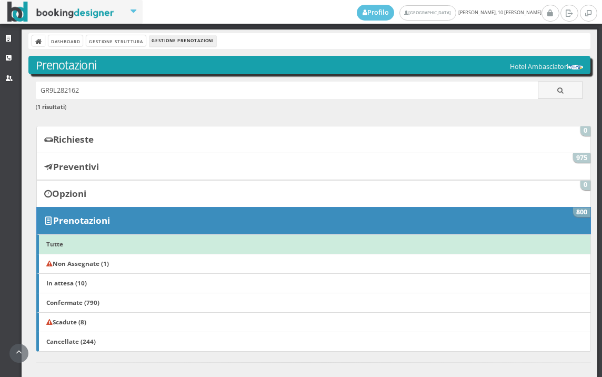
scroll to position [267, 0]
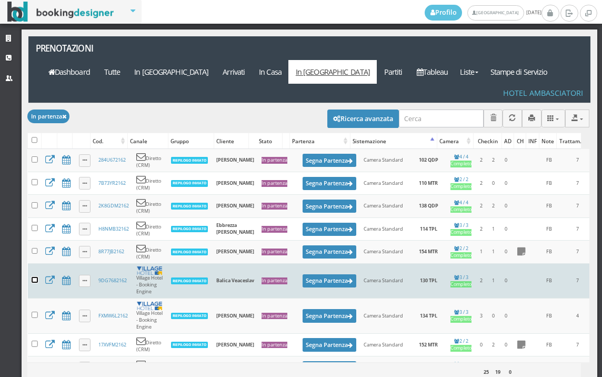
click at [36, 277] on input "checkbox" at bounding box center [35, 280] width 6 height 6
checkbox input "true"
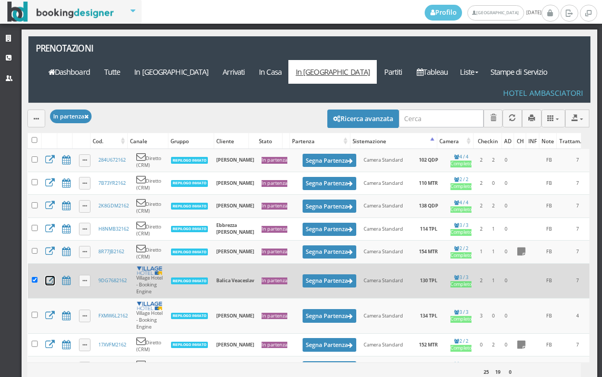
click at [50, 276] on icon at bounding box center [49, 280] width 9 height 9
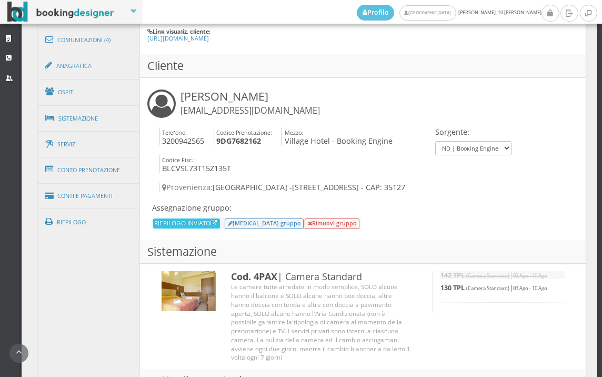
scroll to position [569, 0]
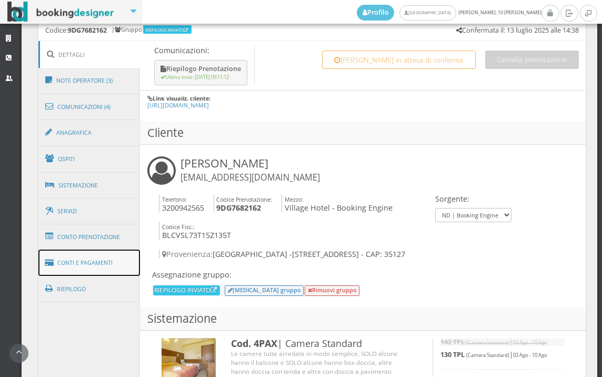
click at [95, 259] on link "Conti e Pagamenti" at bounding box center [89, 263] width 102 height 27
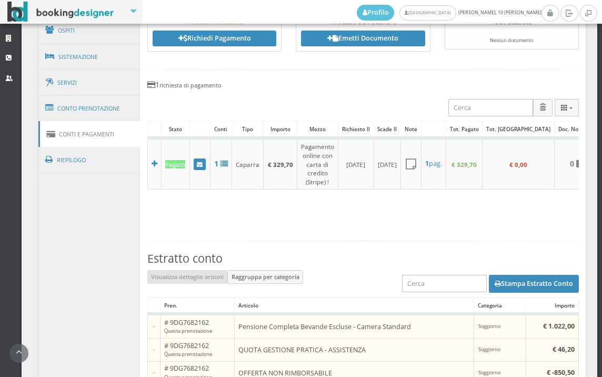
scroll to position [707, 0]
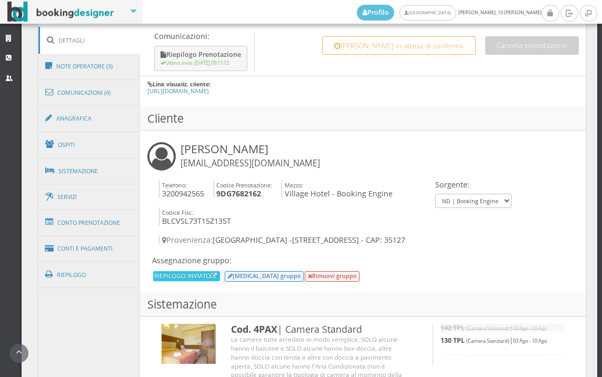
scroll to position [409, 0]
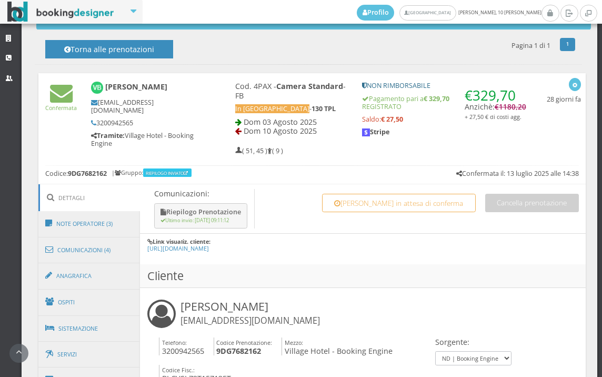
click at [51, 139] on div "Confermata [PERSON_NAME] [EMAIL_ADDRESS][DOMAIN_NAME] 3200942565 Tramite: Villa…" at bounding box center [312, 116] width 548 height 86
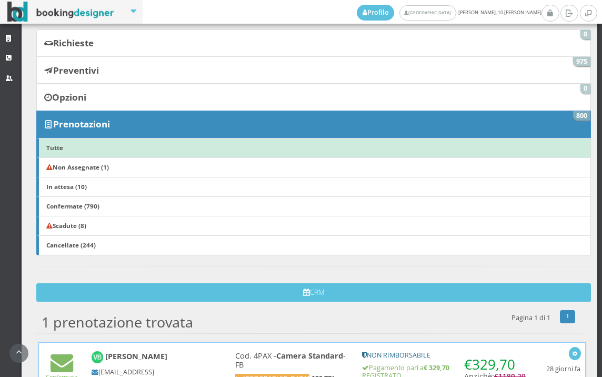
scroll to position [240, 0]
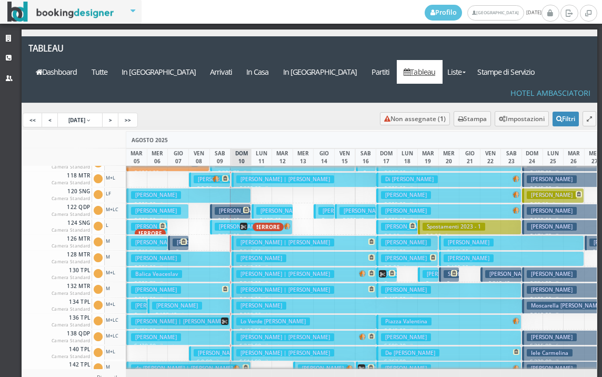
scroll to position [158, 0]
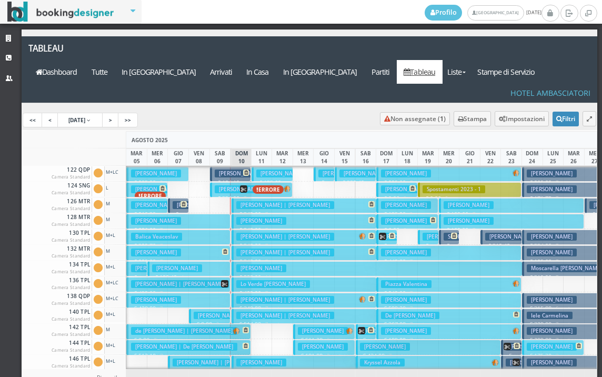
click at [203, 230] on button "Balica Veaceslav € 329.70 7 notti 2 Adulti + 1 Bambino (9 anni)" at bounding box center [178, 237] width 104 height 15
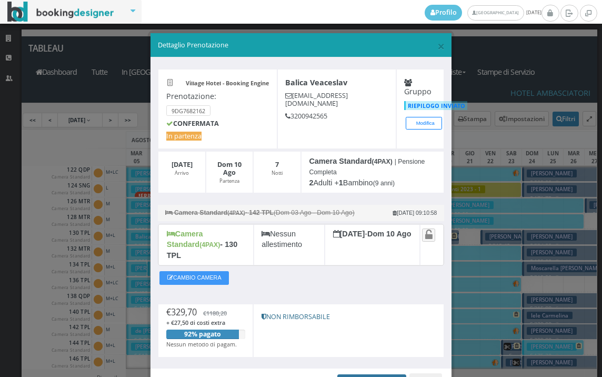
click at [360, 374] on link "Apri Prenotazione" at bounding box center [372, 382] width 69 height 16
click at [438, 45] on span "×" at bounding box center [441, 46] width 7 height 18
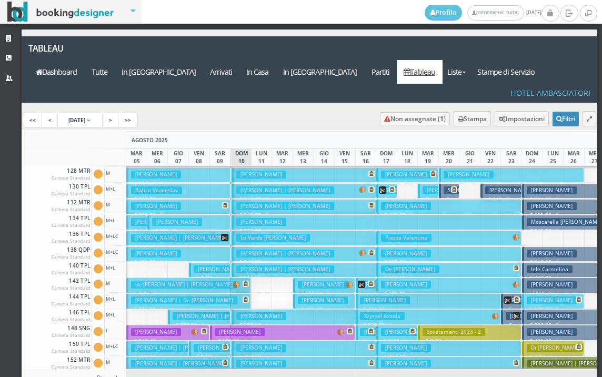
scroll to position [211, 0]
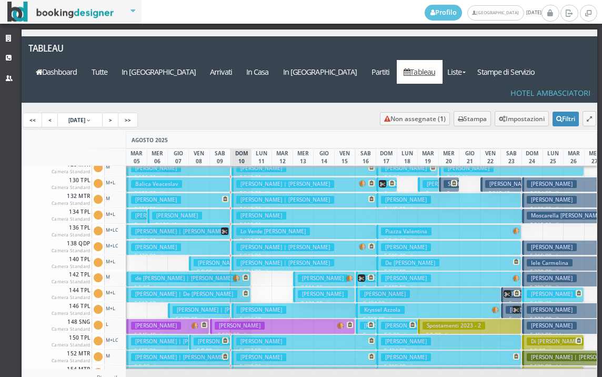
click at [216, 240] on button "Paniccia Stefano € 420.00 7 notti 2 Adulti + 1 Ragazzo (15 anni) + 1 Bambino (4…" at bounding box center [178, 247] width 104 height 15
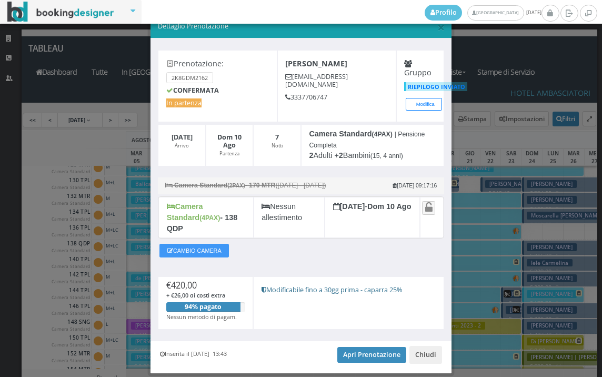
scroll to position [41, 0]
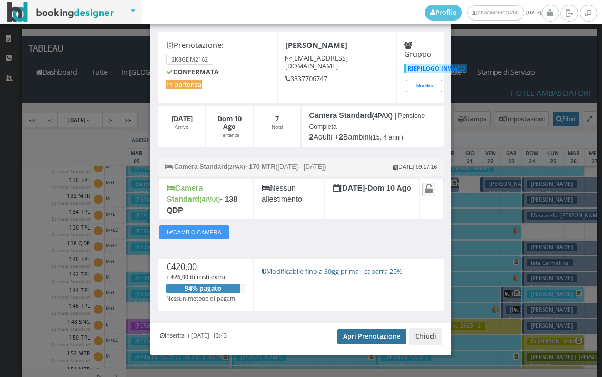
click at [369, 329] on link "Apri Prenotazione" at bounding box center [372, 337] width 69 height 16
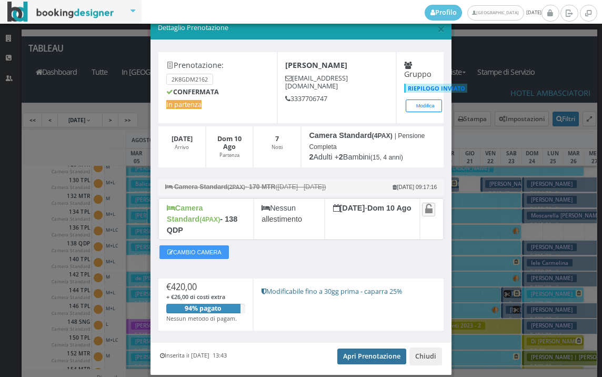
scroll to position [0, 0]
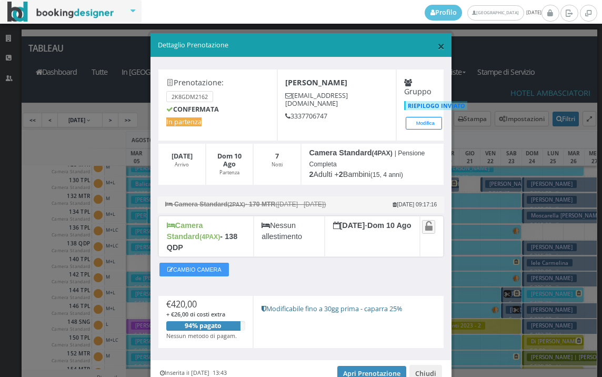
click at [438, 47] on span "×" at bounding box center [441, 46] width 7 height 18
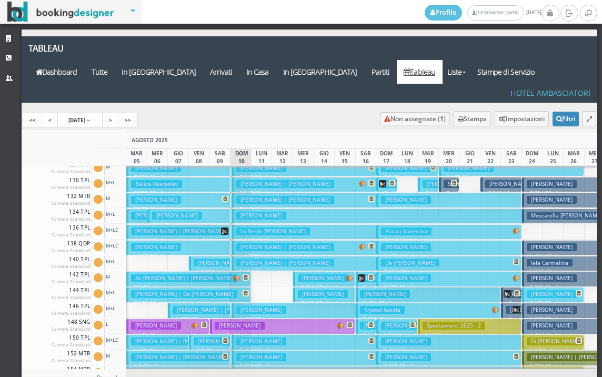
scroll to position [316, 0]
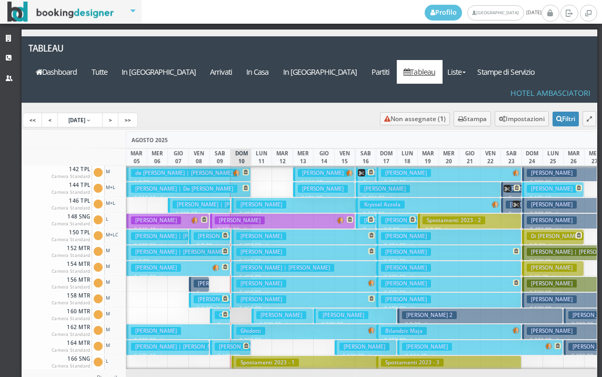
click at [215, 295] on h3 "franzoso evelyn | Franzoso Federico" at bounding box center [243, 299] width 98 height 8
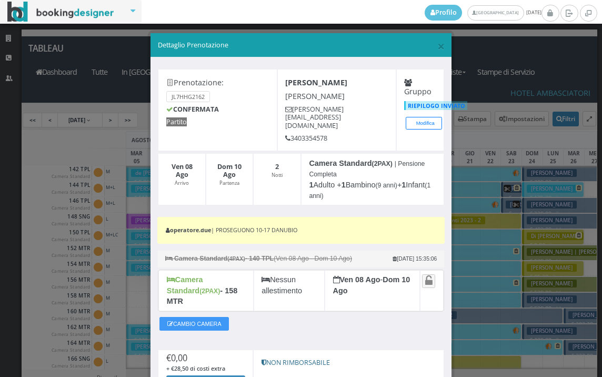
scroll to position [93, 0]
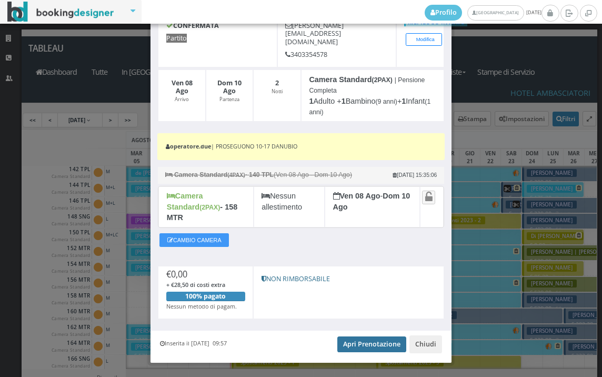
click at [379, 337] on link "Apri Prenotazione" at bounding box center [372, 345] width 69 height 16
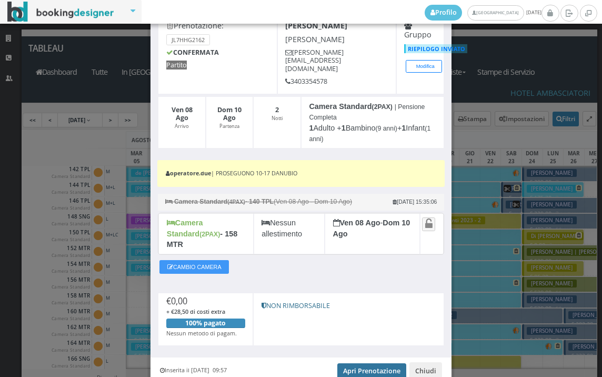
scroll to position [0, 0]
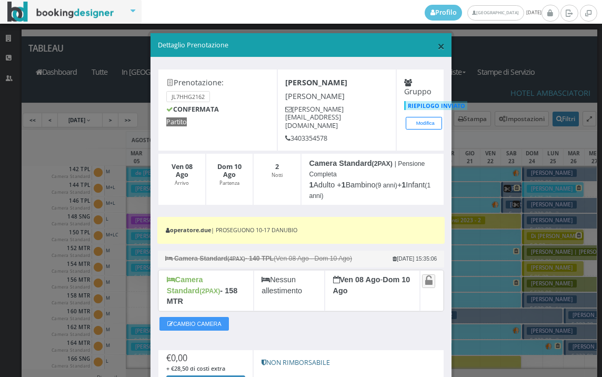
click at [438, 44] on span "×" at bounding box center [441, 46] width 7 height 18
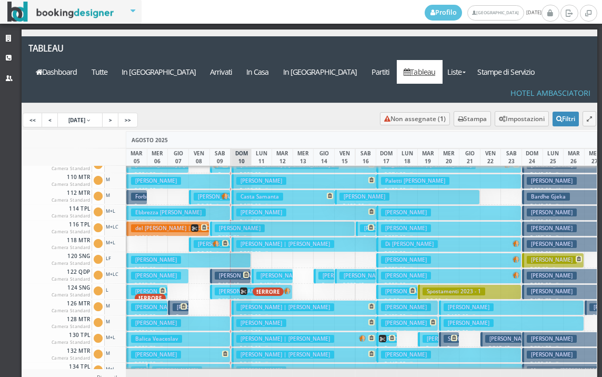
scroll to position [53, 0]
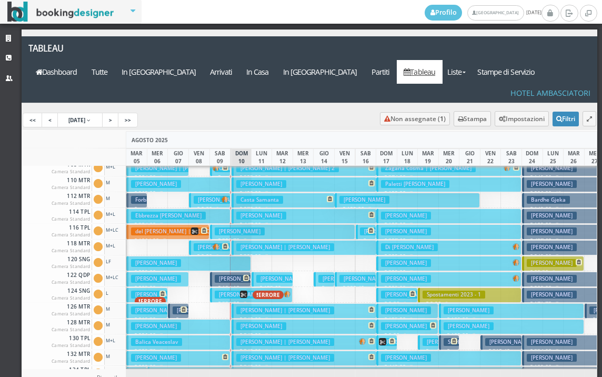
click at [195, 335] on button "Balica Veaceslav € 329.70 7 notti 2 Adulti + 1 Bambino (9 anni)" at bounding box center [178, 342] width 104 height 15
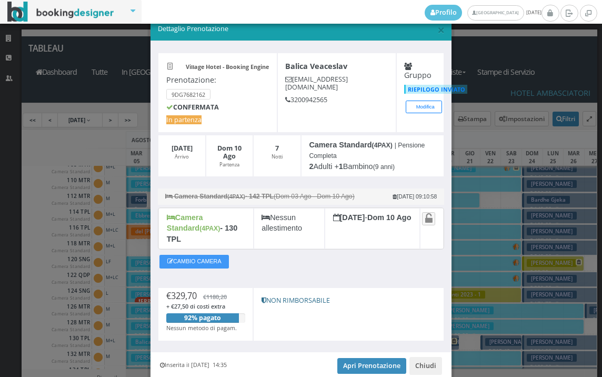
scroll to position [51, 0]
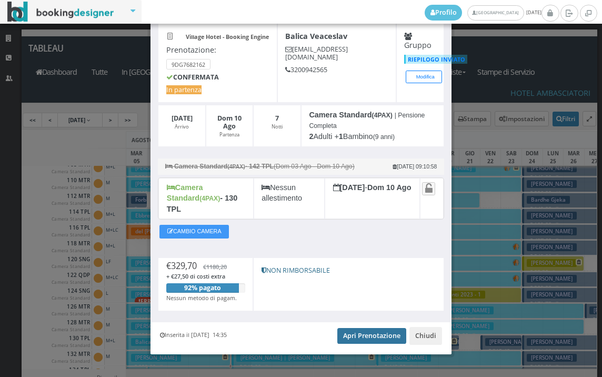
click at [383, 330] on link "Apri Prenotazione" at bounding box center [372, 336] width 69 height 16
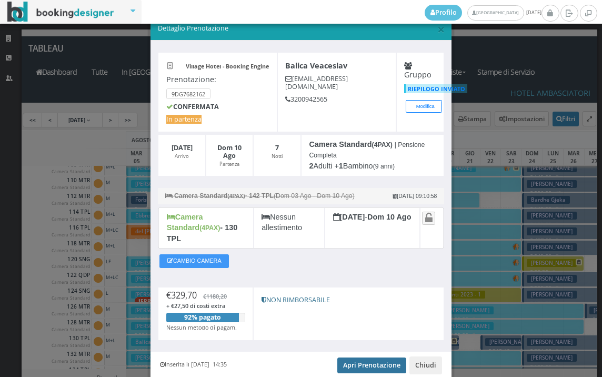
scroll to position [0, 0]
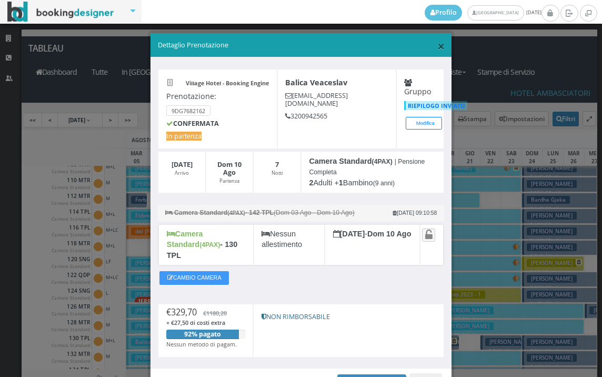
click at [438, 48] on span "×" at bounding box center [441, 46] width 7 height 18
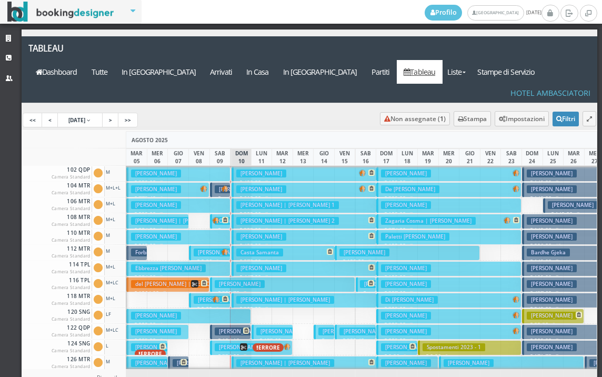
click at [215, 166] on button "Mistretta Mariagrazia € 350.00 7 notti 2 Adulti + 1 Ragazzo (14 anni) + 1 Bambi…" at bounding box center [178, 173] width 104 height 15
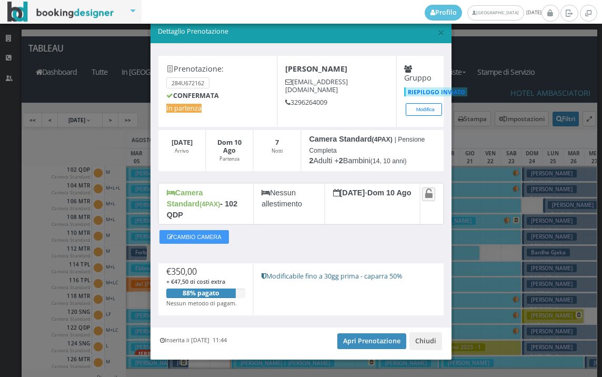
scroll to position [20, 0]
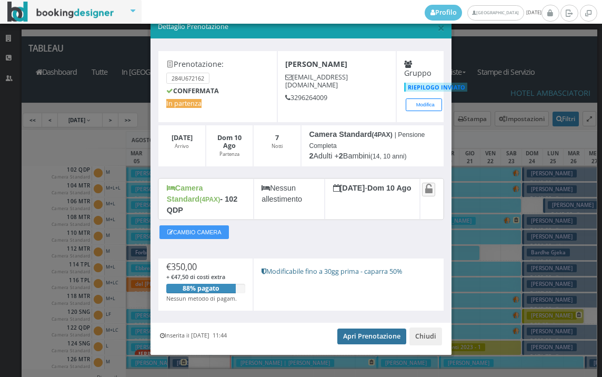
click at [362, 329] on link "Apri Prenotazione" at bounding box center [372, 337] width 69 height 16
click at [371, 329] on link "Apri Prenotazione" at bounding box center [372, 337] width 69 height 16
click at [438, 30] on span "×" at bounding box center [441, 27] width 7 height 18
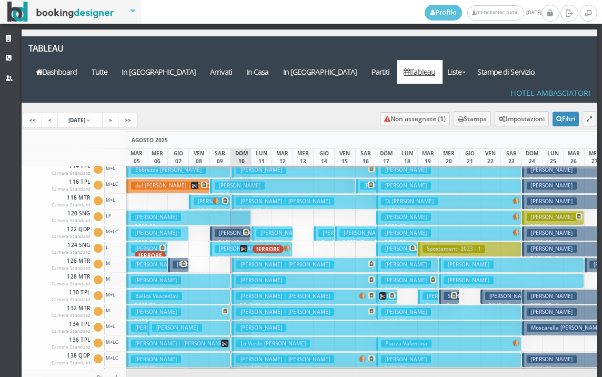
scroll to position [105, 0]
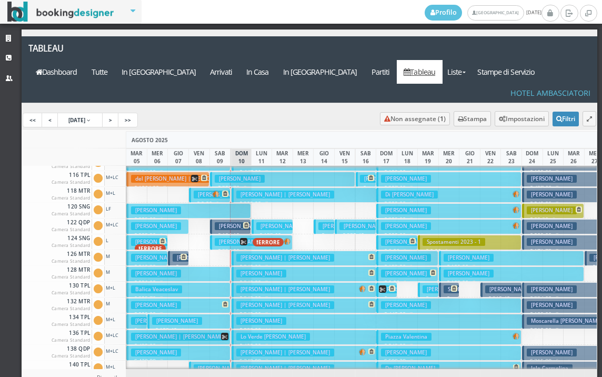
click at [193, 310] on p "€ 229.00 7 notti" at bounding box center [179, 314] width 96 height 8
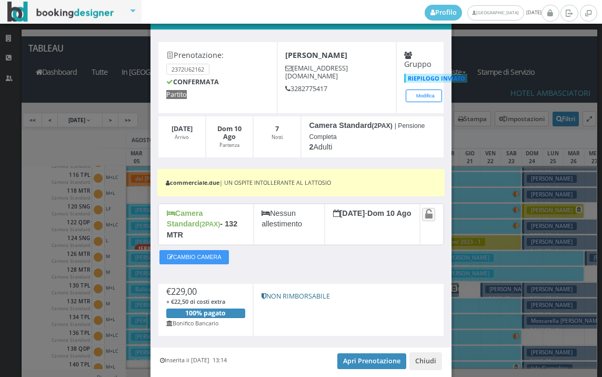
scroll to position [58, 0]
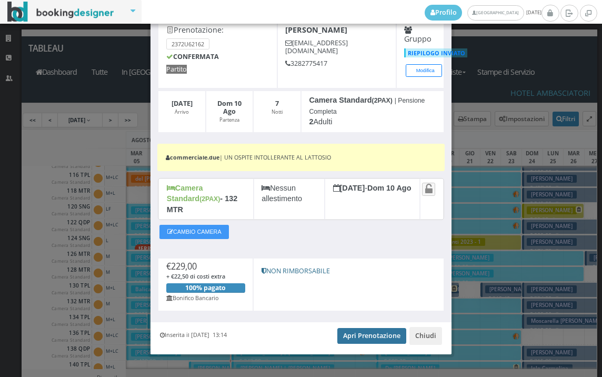
click at [359, 328] on link "Apri Prenotazione" at bounding box center [372, 336] width 69 height 16
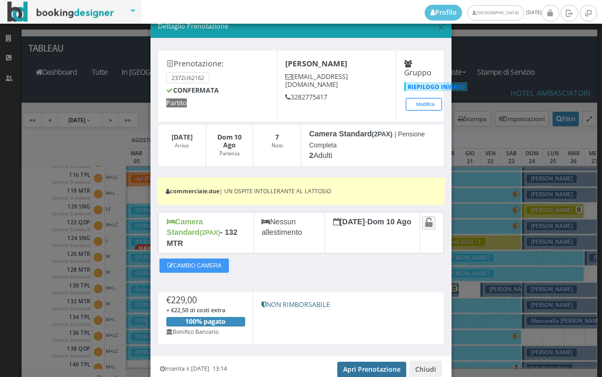
scroll to position [0, 0]
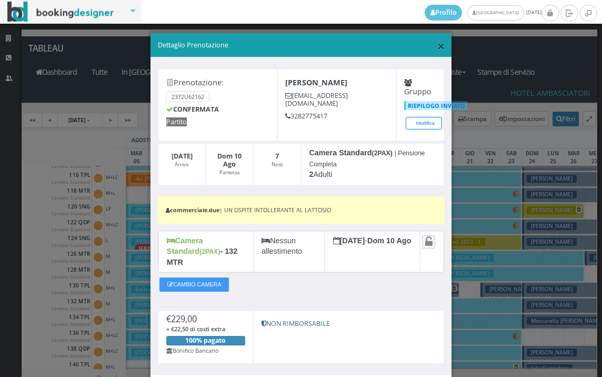
click at [438, 44] on span "×" at bounding box center [441, 46] width 7 height 18
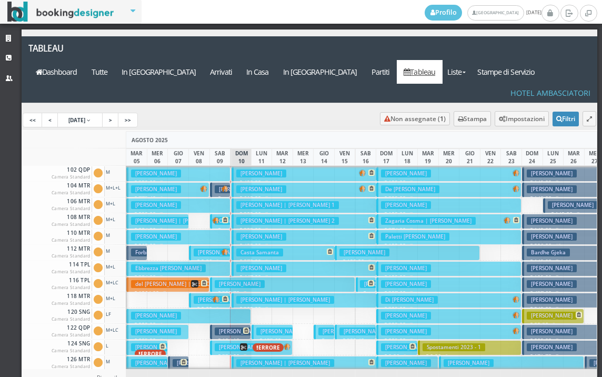
click at [207, 249] on h3 "Cometto MICHELANGELO | Nasetti Roberta" at bounding box center [243, 253] width 98 height 8
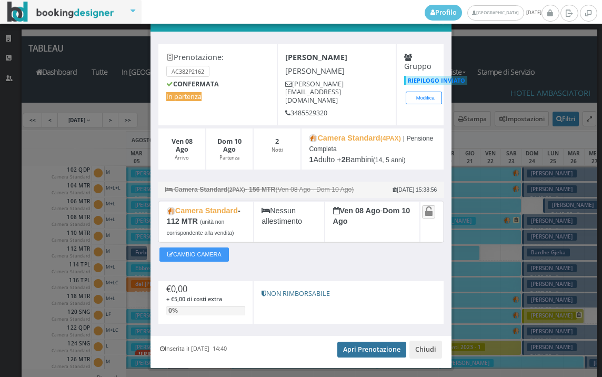
scroll to position [44, 0]
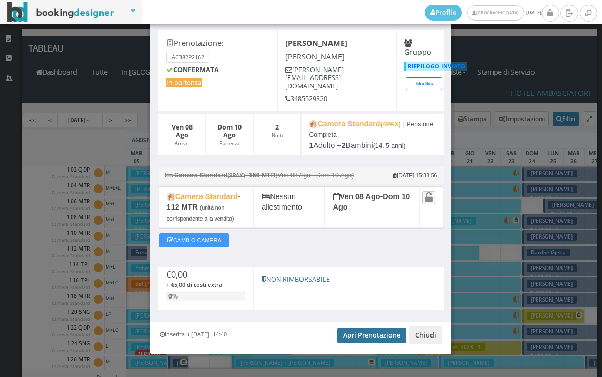
click at [370, 328] on link "Apri Prenotazione" at bounding box center [372, 336] width 69 height 16
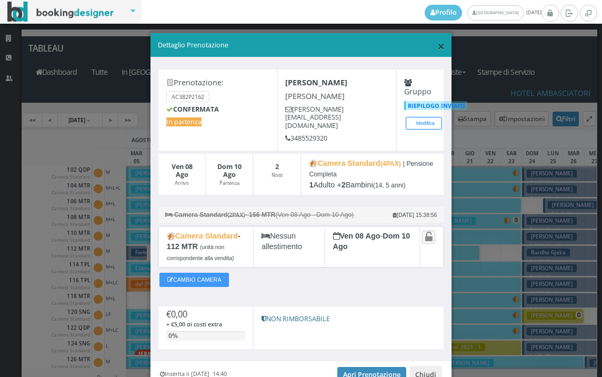
click at [438, 48] on span "×" at bounding box center [441, 46] width 7 height 18
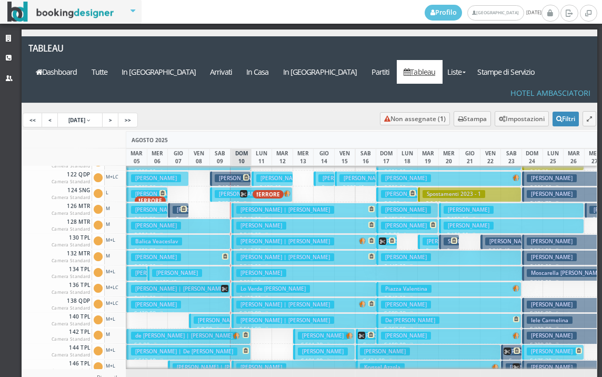
scroll to position [53, 0]
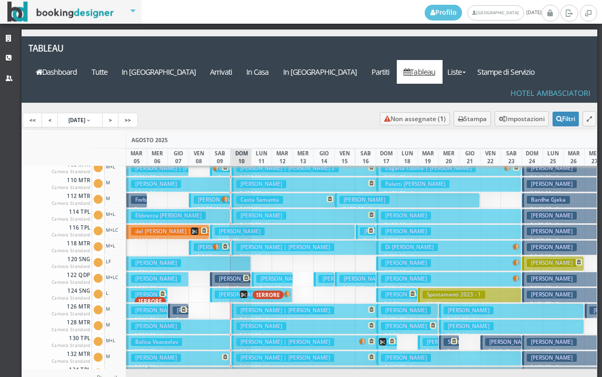
click at [215, 196] on h3 "Cometto MICHELANGELO | Nasetti Roberta" at bounding box center [243, 200] width 98 height 8
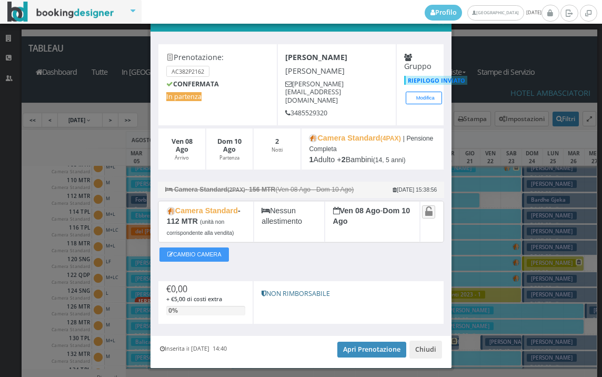
scroll to position [44, 0]
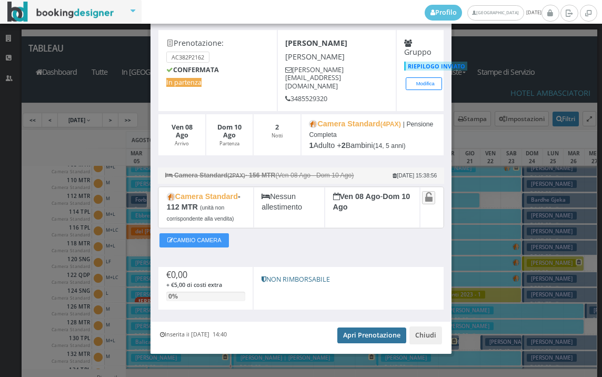
click at [366, 328] on link "Apri Prenotazione" at bounding box center [372, 336] width 69 height 16
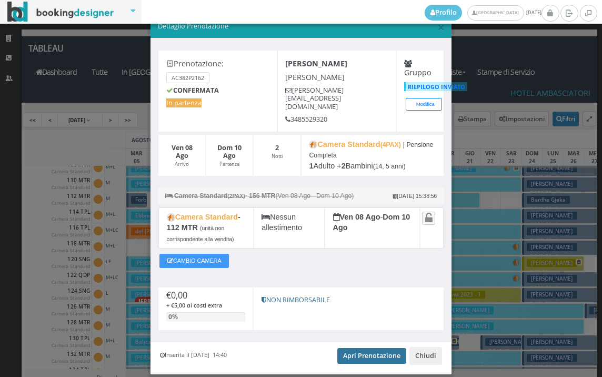
scroll to position [0, 0]
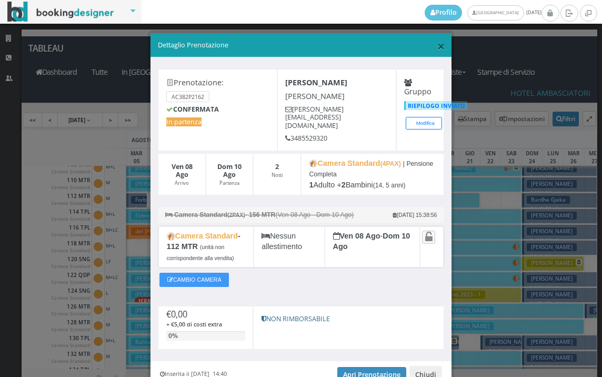
click at [438, 47] on span "×" at bounding box center [441, 46] width 7 height 18
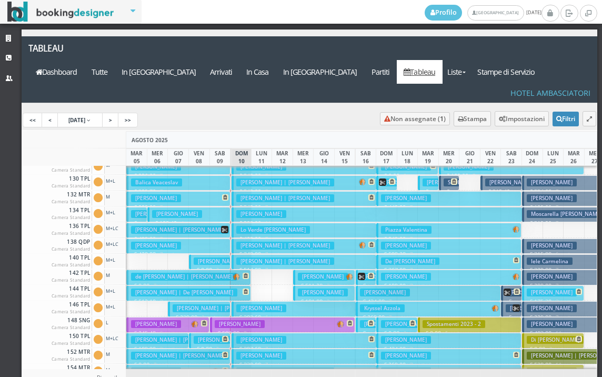
scroll to position [263, 0]
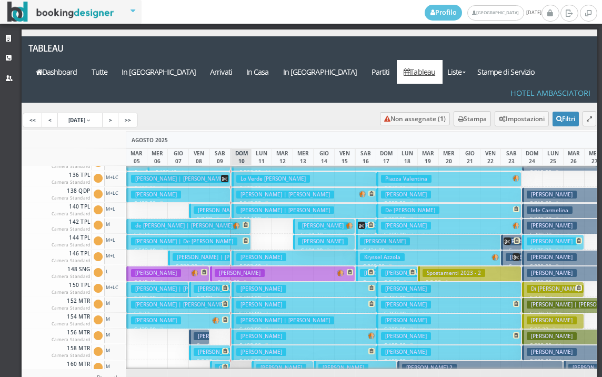
click at [209, 253] on h3 "ROLFI BARBARA | Minelli Cristina" at bounding box center [222, 257] width 98 height 8
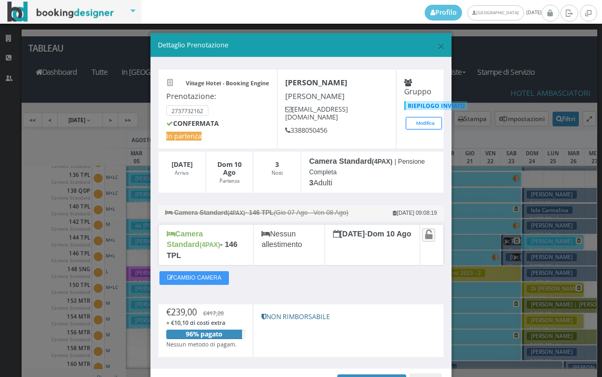
scroll to position [51, 0]
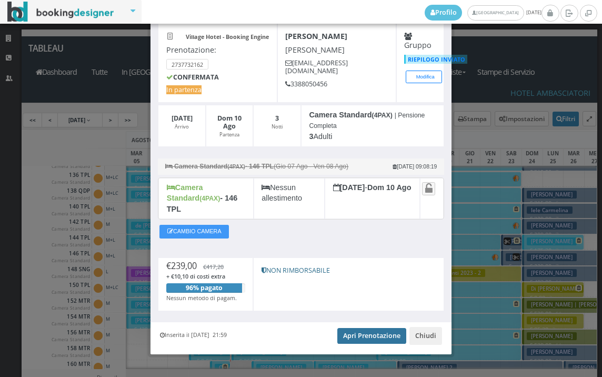
click at [355, 328] on link "Apri Prenotazione" at bounding box center [372, 336] width 69 height 16
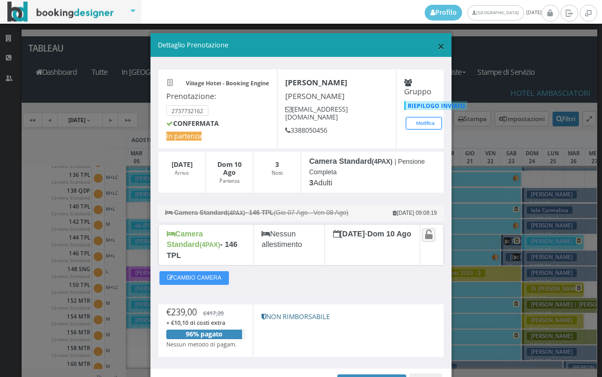
click at [438, 51] on span "×" at bounding box center [441, 46] width 7 height 18
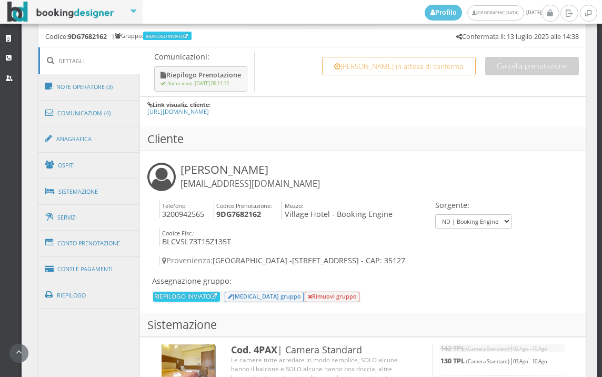
scroll to position [644, 0]
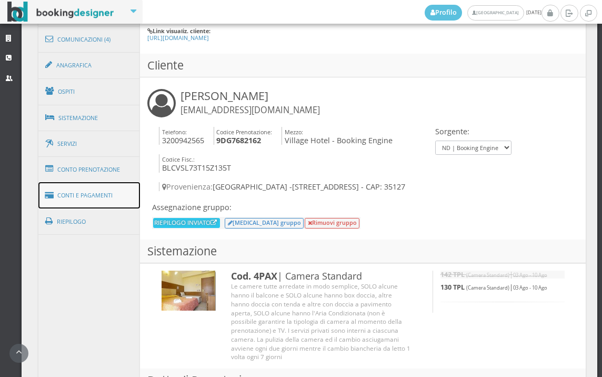
click at [120, 194] on link "Conti e Pagamenti" at bounding box center [89, 195] width 102 height 27
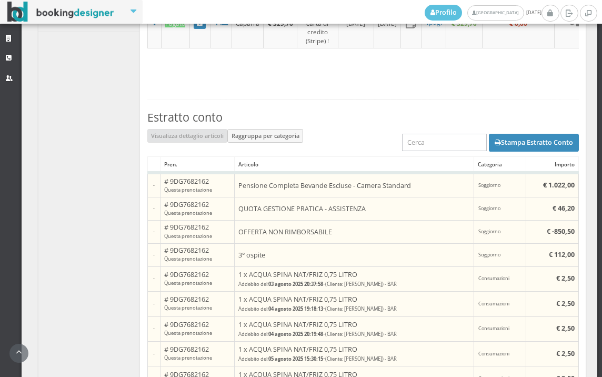
scroll to position [760, 0]
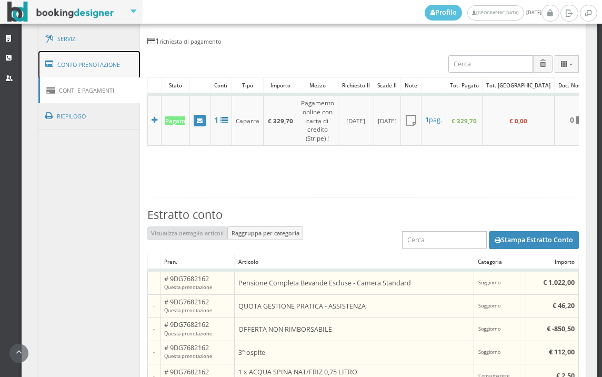
click at [107, 68] on link "Conto Prenotazione" at bounding box center [89, 64] width 102 height 27
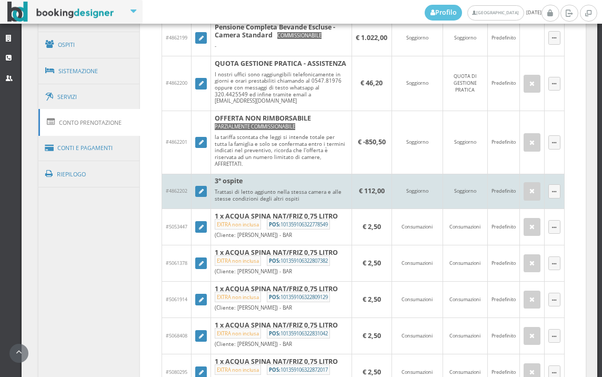
scroll to position [644, 0]
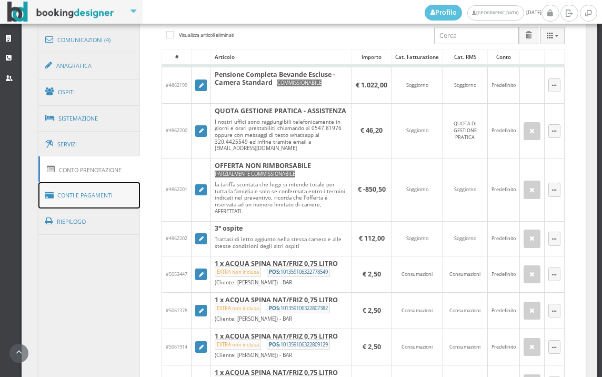
click at [110, 185] on link "Conti e Pagamenti" at bounding box center [89, 195] width 102 height 27
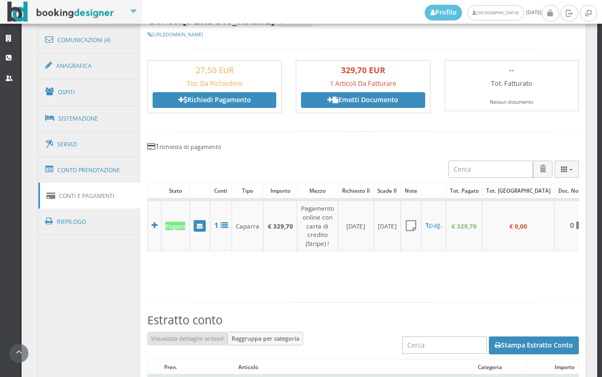
scroll to position [468, 0]
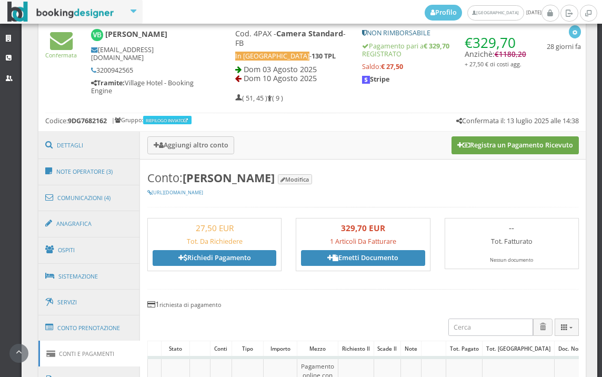
click at [516, 144] on button "Registra un Pagamento Ricevuto" at bounding box center [515, 145] width 127 height 18
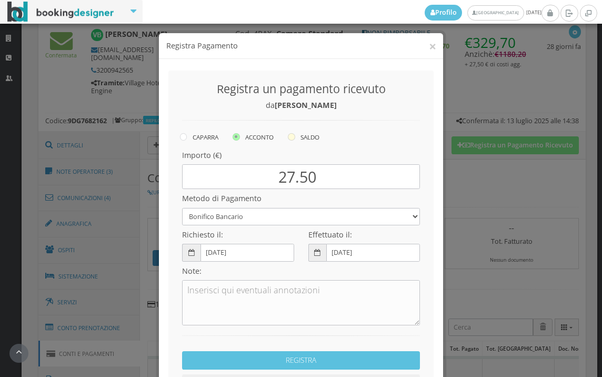
click at [290, 137] on icon at bounding box center [291, 136] width 7 height 7
radio input "true"
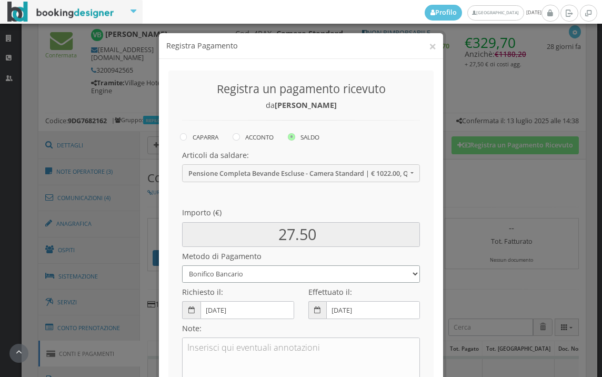
click at [259, 273] on select "Bonifico Bancario BONIFICO SUM UP Contanti Assegno Bancario Assegno Circolare V…" at bounding box center [301, 273] width 238 height 17
select select
click at [182, 265] on select "Bonifico Bancario BONIFICO SUM UP Contanti Assegno Bancario Assegno Circolare V…" at bounding box center [301, 273] width 238 height 17
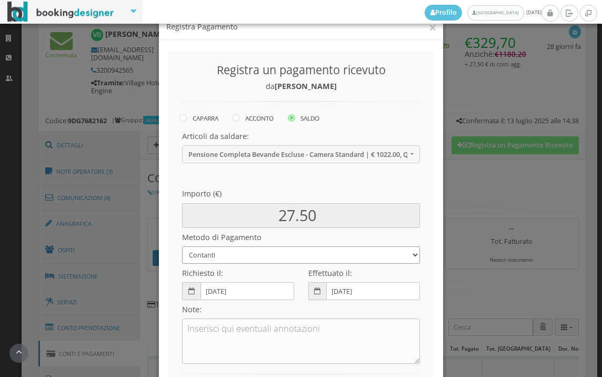
scroll to position [0, 0]
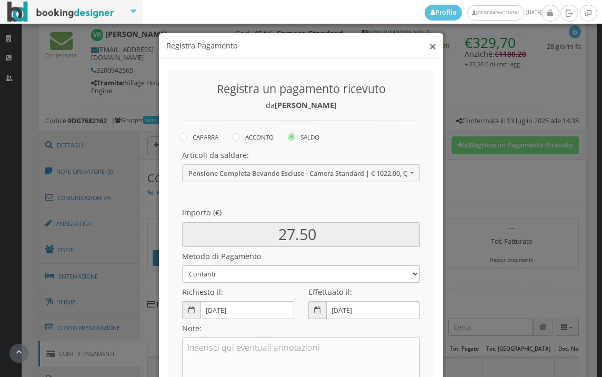
click at [431, 48] on button "×" at bounding box center [432, 45] width 7 height 13
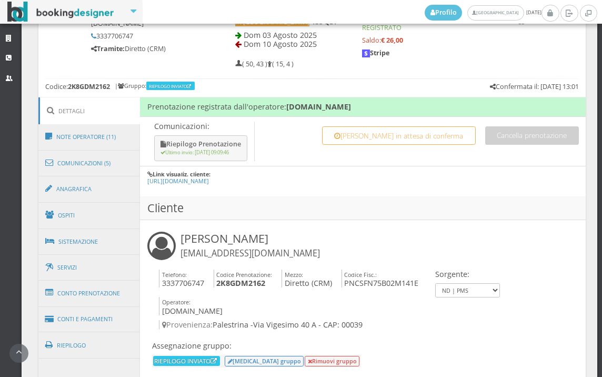
scroll to position [569, 0]
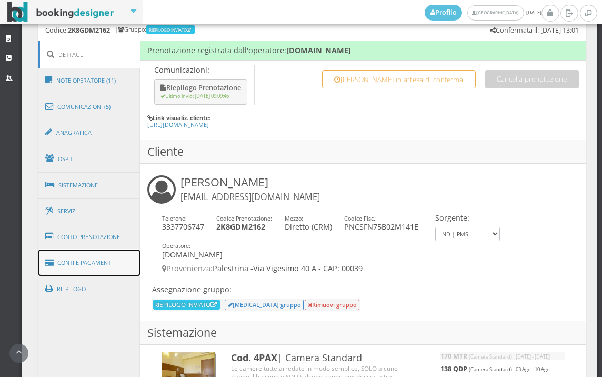
click at [93, 268] on link "Conti e Pagamenti" at bounding box center [89, 263] width 102 height 27
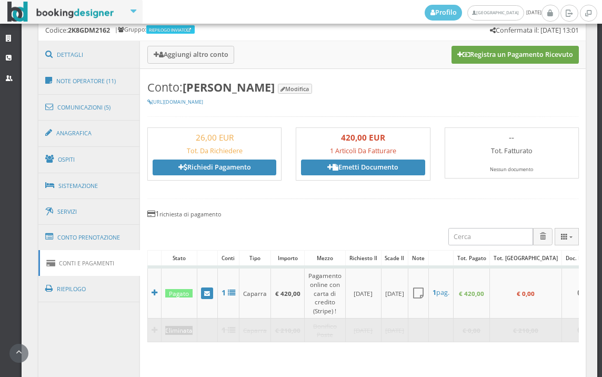
click at [499, 56] on button "Registra un Pagamento Ricevuto" at bounding box center [515, 55] width 127 height 18
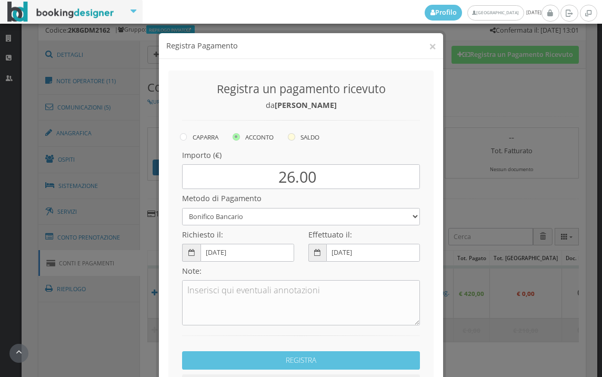
click at [289, 137] on icon at bounding box center [291, 136] width 7 height 7
radio input "true"
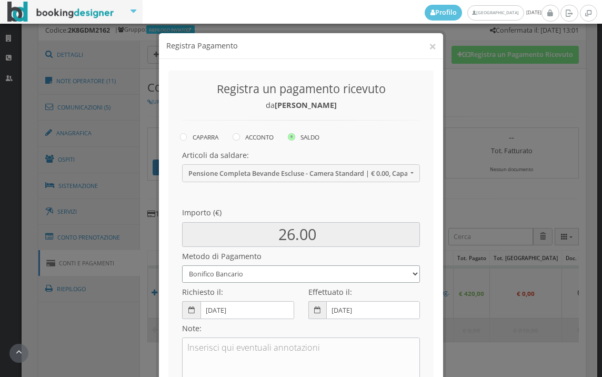
click at [251, 269] on select "Bonifico Bancario BONIFICO SUM UP Contanti Assegno Bancario Assegno Circolare V…" at bounding box center [301, 273] width 238 height 17
select select
click at [182, 265] on select "Bonifico Bancario BONIFICO SUM UP Contanti Assegno Bancario Assegno Circolare V…" at bounding box center [301, 273] width 238 height 17
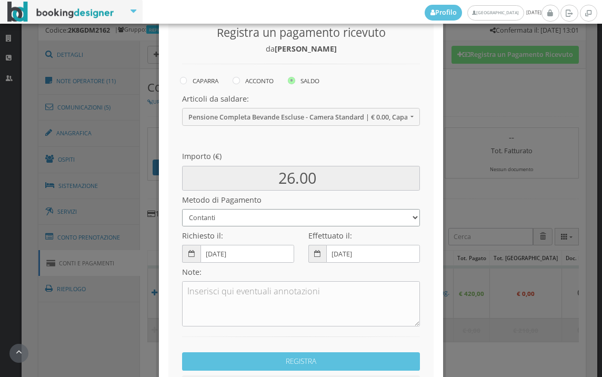
scroll to position [144, 0]
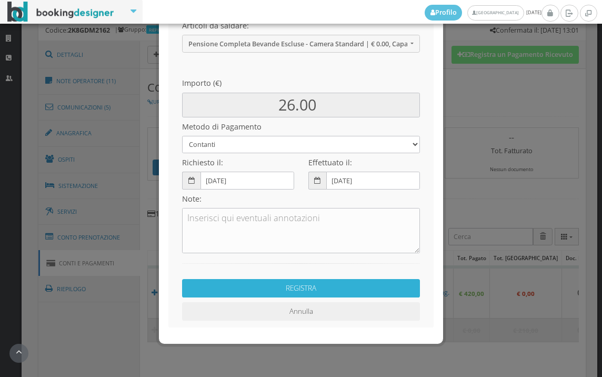
click at [313, 293] on button "REGISTRA" at bounding box center [301, 288] width 238 height 18
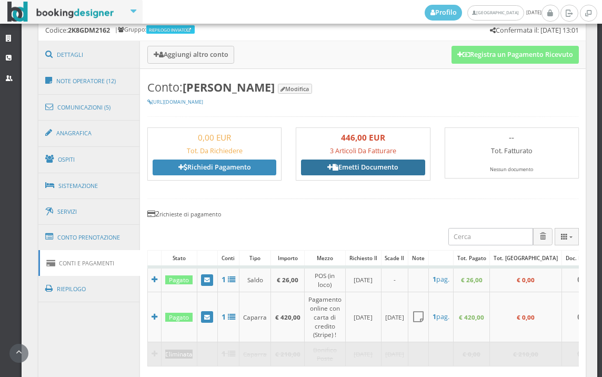
click at [374, 171] on link "Emetti Documento" at bounding box center [363, 168] width 124 height 16
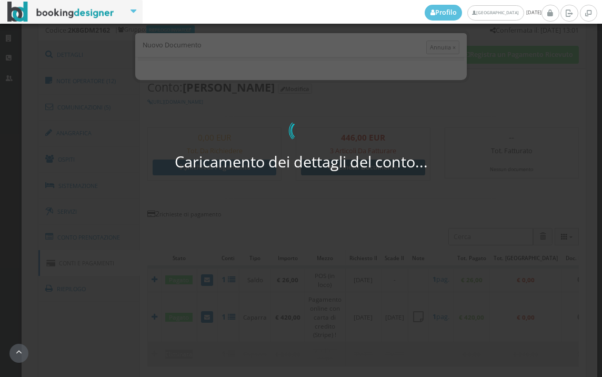
select select "PF"
select select "PALESTRINA"
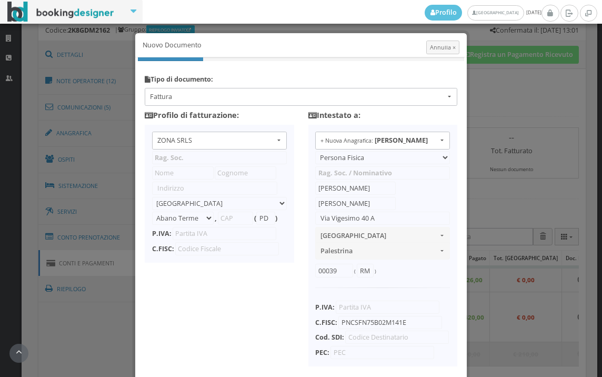
type input "ZONA SRLS"
type input "Vico V Durante, 8"
select select "Frattamaggiore"
type input "80027"
type input "NA"
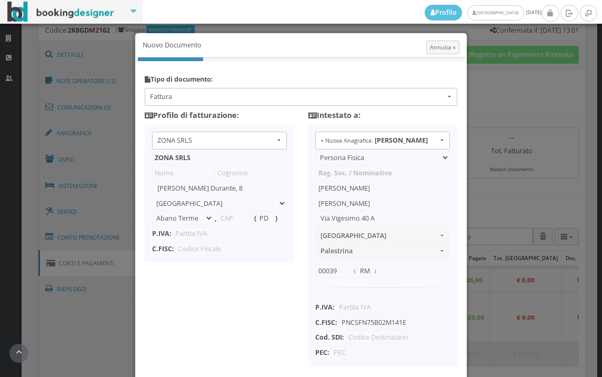
type input "10356321215"
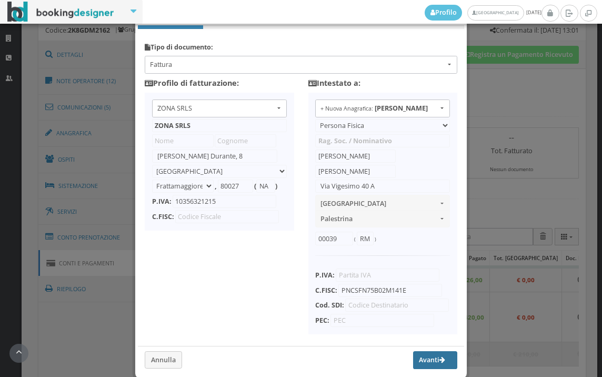
scroll to position [83, 0]
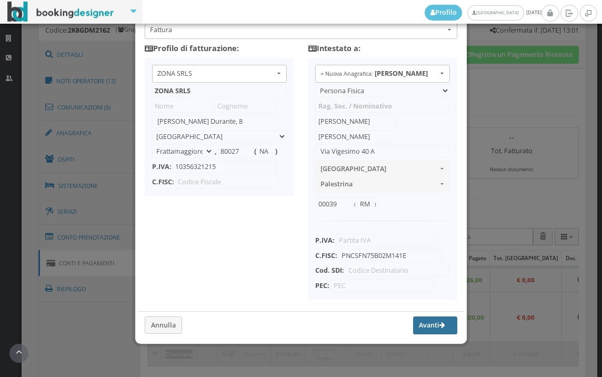
click at [427, 324] on button "Avanti" at bounding box center [435, 326] width 44 height 18
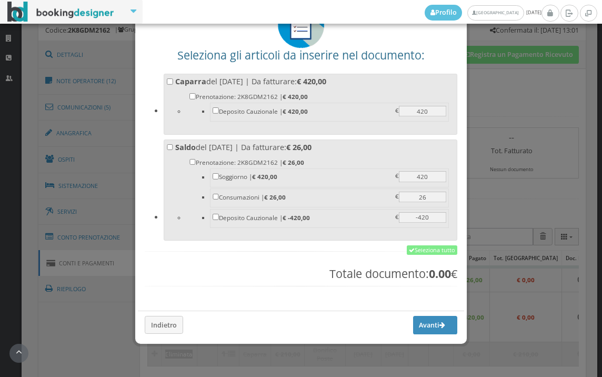
scroll to position [82, 0]
click at [419, 249] on link "Seleziona tutto" at bounding box center [432, 249] width 51 height 9
checkbox input "true"
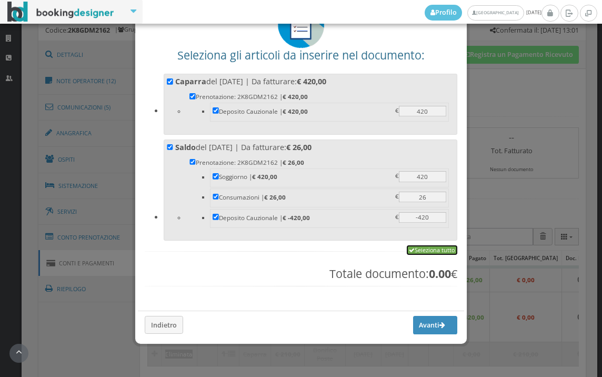
checkbox input "true"
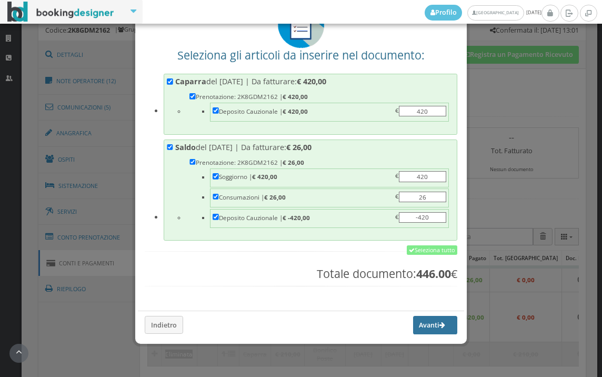
click at [419, 322] on button "Avanti" at bounding box center [435, 325] width 44 height 18
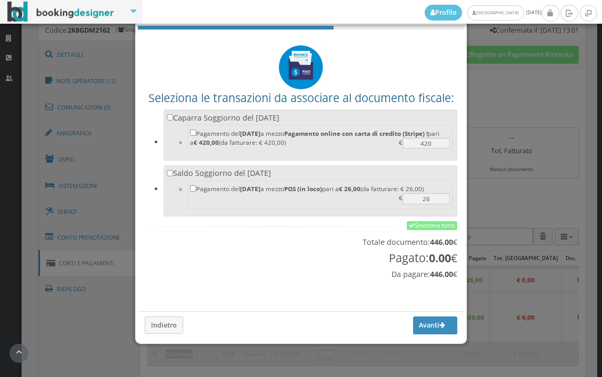
scroll to position [35, 0]
click at [426, 229] on link "Seleziona tutto" at bounding box center [432, 225] width 51 height 9
checkbox input "true"
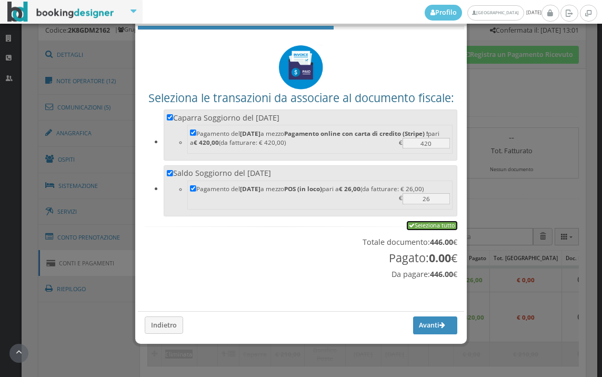
checkbox input "true"
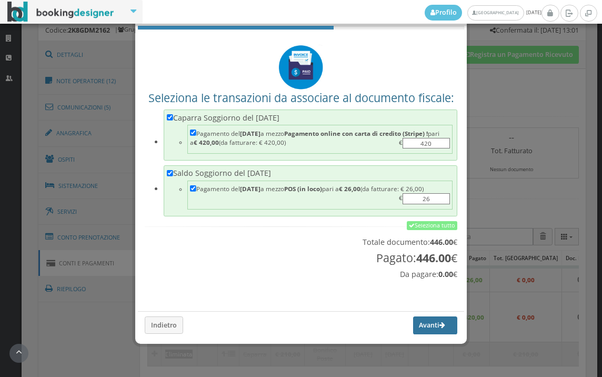
click at [414, 329] on button "Avanti" at bounding box center [435, 326] width 44 height 18
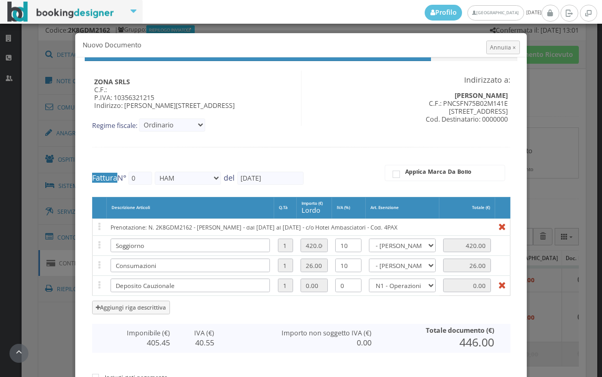
type input "439"
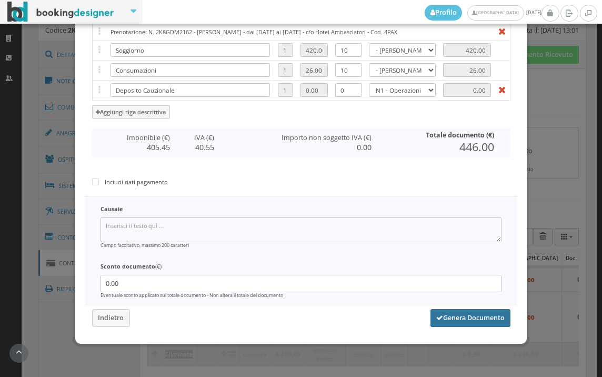
click at [449, 317] on button "Genera Documento" at bounding box center [471, 318] width 80 height 18
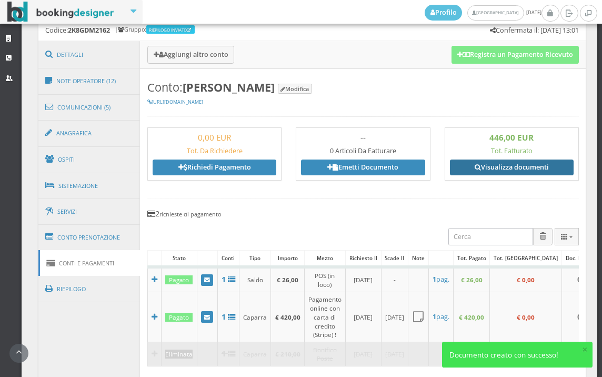
click at [521, 166] on link "Visualizza documenti" at bounding box center [512, 168] width 124 height 16
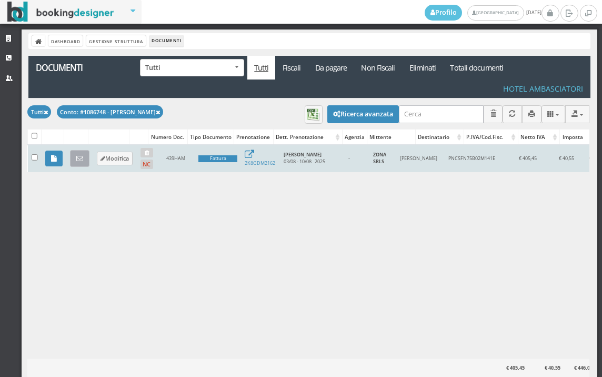
click at [83, 157] on icon at bounding box center [79, 158] width 7 height 7
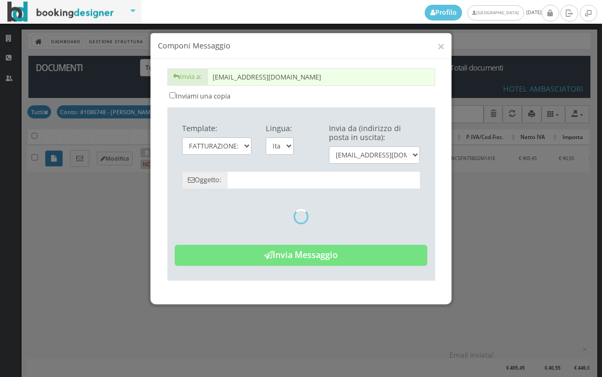
type input "Copia di cortesia: Fattura da ZONA SRLS - n. 439HAM del [DATE]"
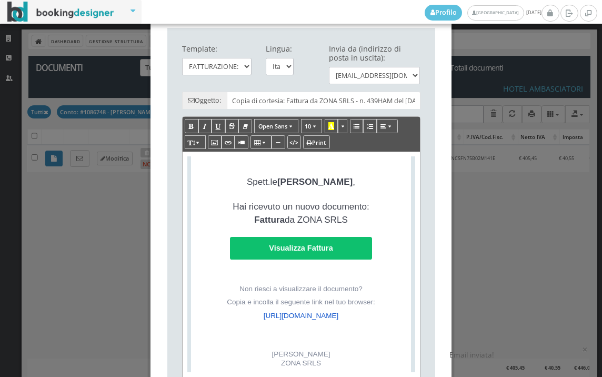
scroll to position [245, 0]
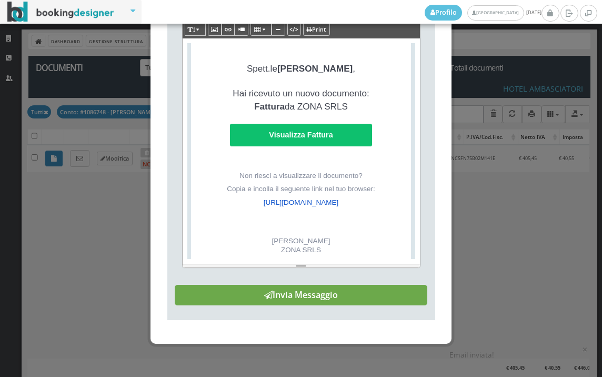
click at [341, 296] on button "Invia Messaggio" at bounding box center [301, 295] width 253 height 21
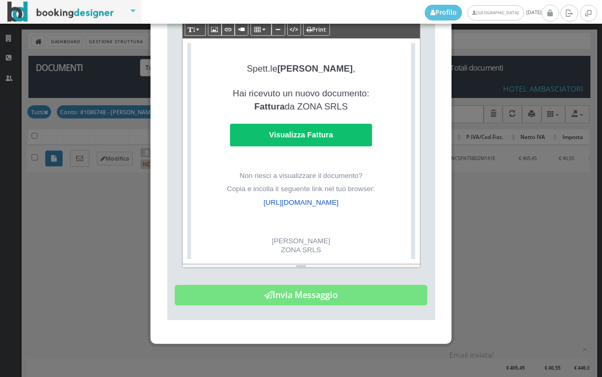
scroll to position [0, 0]
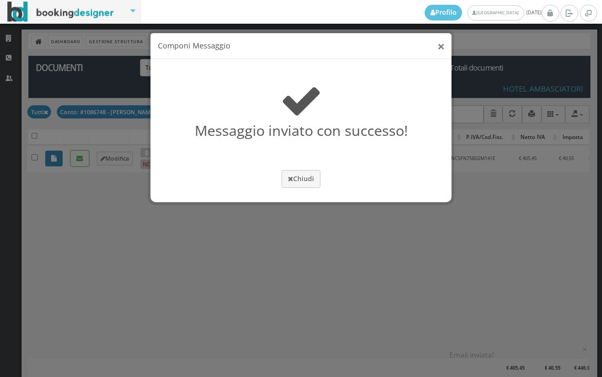
click at [442, 45] on button "×" at bounding box center [441, 45] width 7 height 13
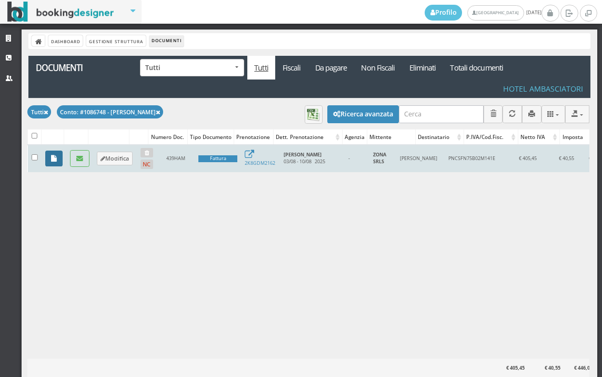
click at [52, 160] on icon at bounding box center [54, 158] width 6 height 7
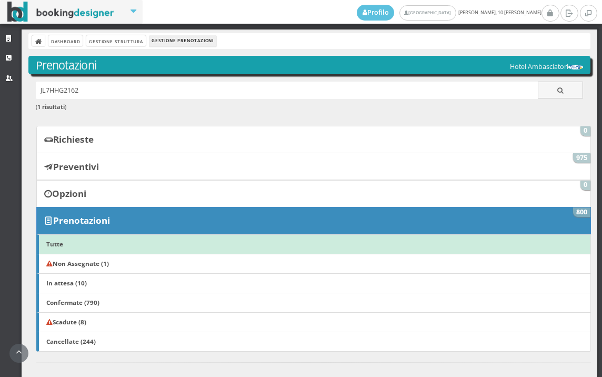
scroll to position [234, 0]
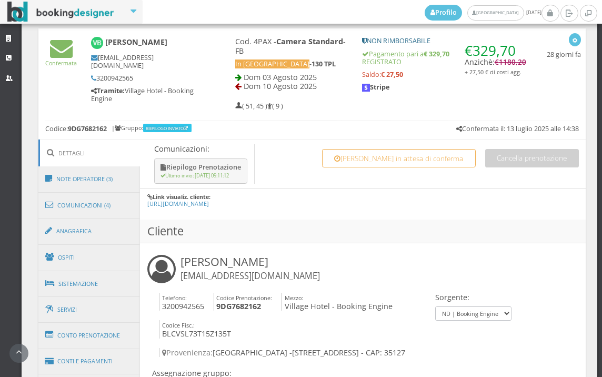
scroll to position [527, 0]
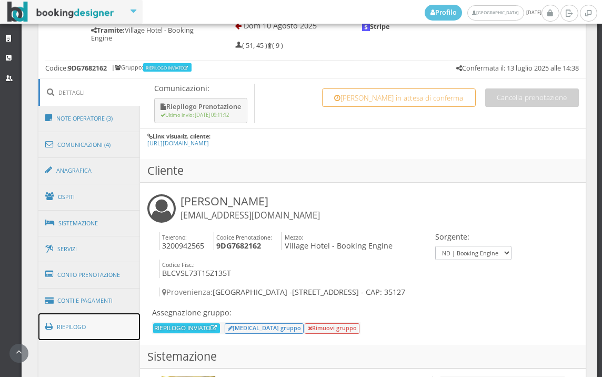
click at [80, 331] on link "Riepilogo" at bounding box center [89, 326] width 102 height 27
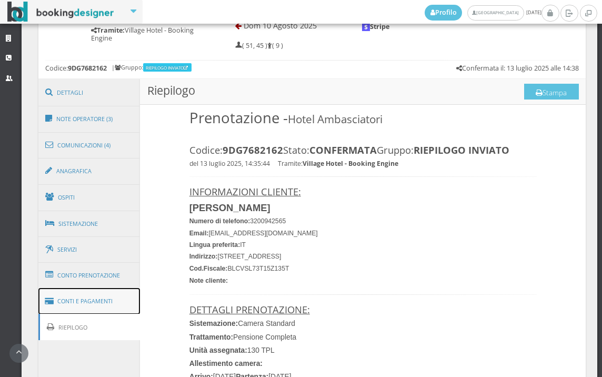
click at [117, 302] on link "Conti e Pagamenti" at bounding box center [89, 301] width 102 height 27
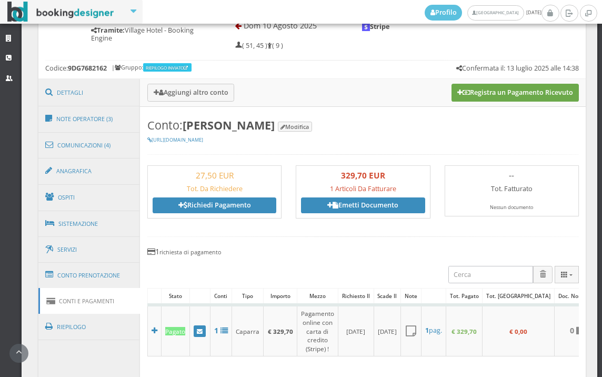
click at [510, 92] on button "Registra un Pagamento Ricevuto" at bounding box center [515, 93] width 127 height 18
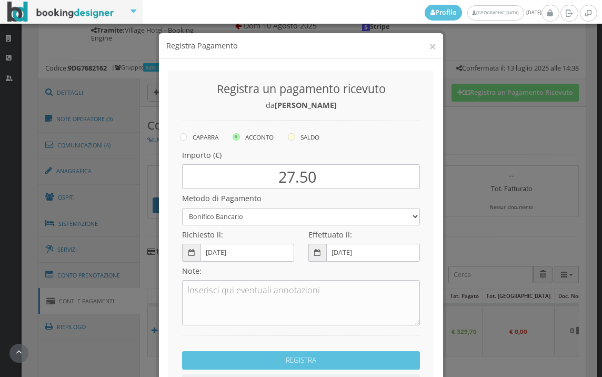
click at [288, 139] on icon at bounding box center [291, 136] width 7 height 7
radio input "true"
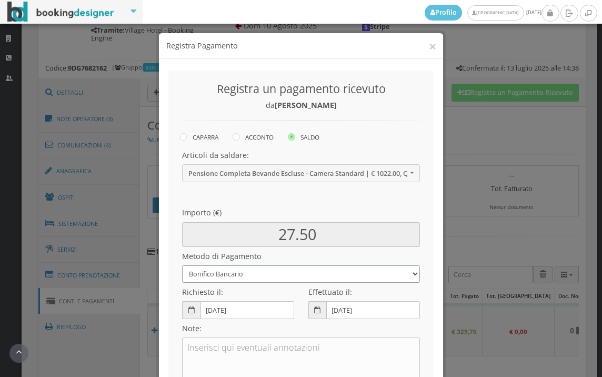
click at [253, 274] on select "Bonifico Bancario BONIFICO SUM UP Contanti Assegno Bancario Assegno Circolare V…" at bounding box center [301, 273] width 238 height 17
select select "2249"
click at [182, 265] on select "Bonifico Bancario BONIFICO SUM UP Contanti Assegno Bancario Assegno Circolare V…" at bounding box center [301, 273] width 238 height 17
click at [254, 279] on select "Bonifico Bancario BONIFICO SUM UP Contanti Assegno Bancario Assegno Circolare V…" at bounding box center [301, 273] width 238 height 17
select select
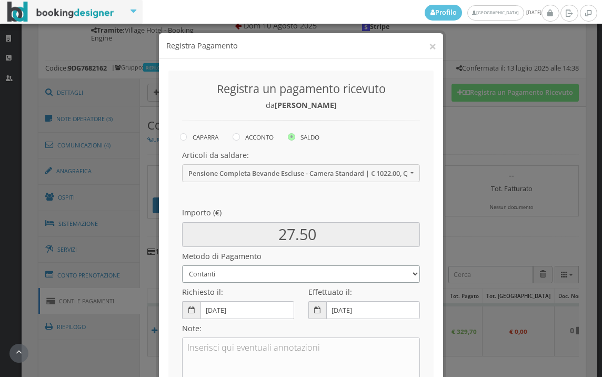
click at [182, 265] on select "Bonifico Bancario BONIFICO SUM UP Contanti Assegno Bancario Assegno Circolare V…" at bounding box center [301, 273] width 238 height 17
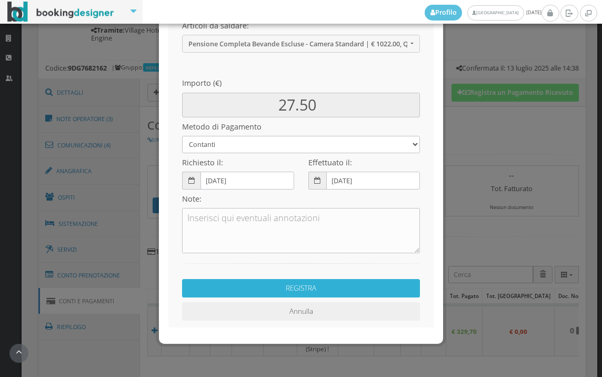
click at [276, 284] on button "REGISTRA" at bounding box center [301, 288] width 238 height 18
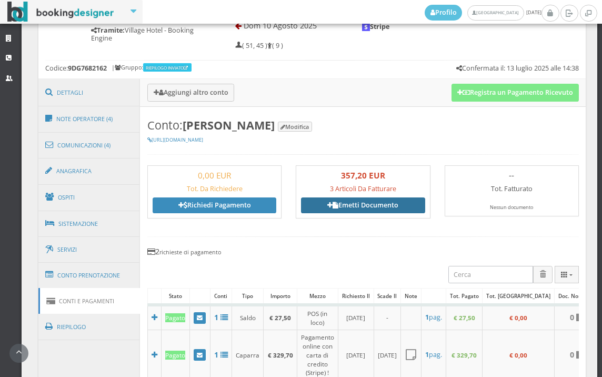
click at [359, 213] on link "Emetti Documento" at bounding box center [363, 205] width 124 height 16
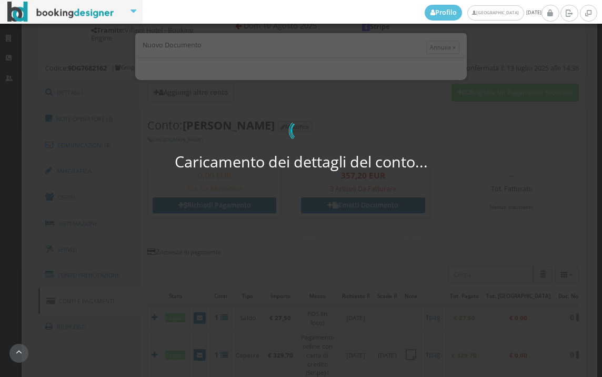
select select "Frattamaggiore"
select select "PF"
select select "PADOVA"
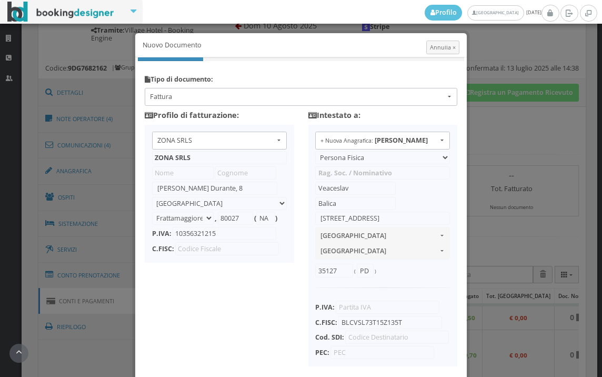
scroll to position [83, 0]
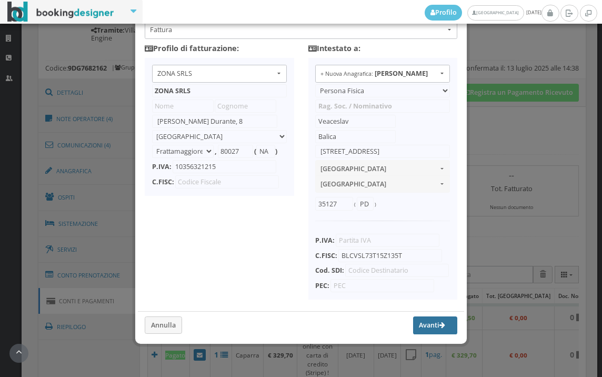
click at [419, 326] on button "Avanti" at bounding box center [435, 326] width 44 height 18
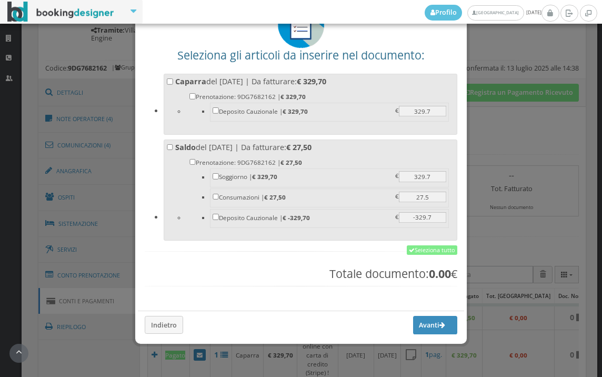
scroll to position [82, 0]
click at [432, 249] on link "Seleziona tutto" at bounding box center [432, 249] width 51 height 9
checkbox input "true"
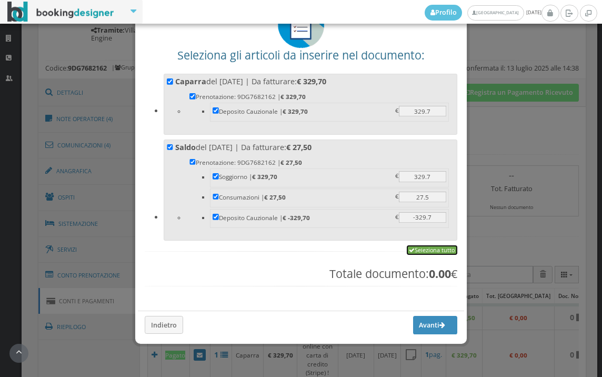
checkbox input "true"
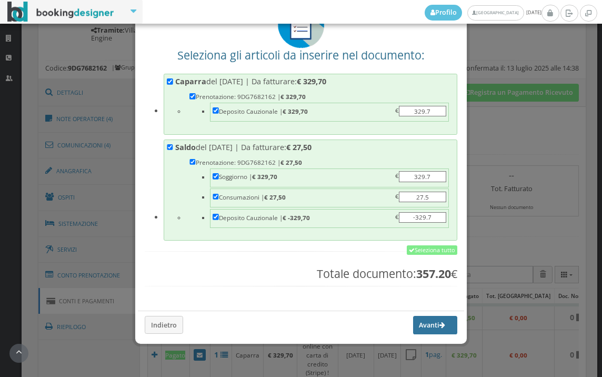
click at [419, 326] on button "Avanti" at bounding box center [435, 325] width 44 height 18
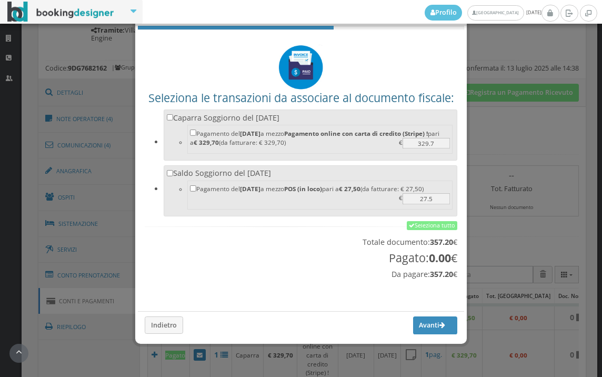
scroll to position [35, 0]
click at [433, 226] on link "Seleziona tutto" at bounding box center [432, 225] width 51 height 9
checkbox input "true"
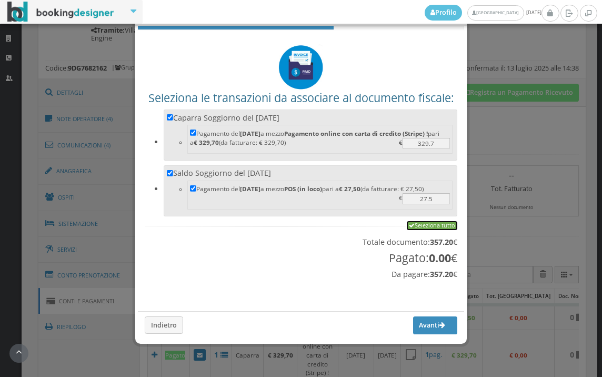
checkbox input "true"
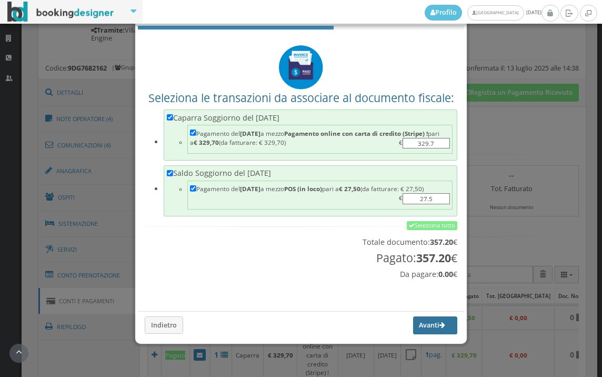
click at [418, 327] on button "Avanti" at bounding box center [435, 326] width 44 height 18
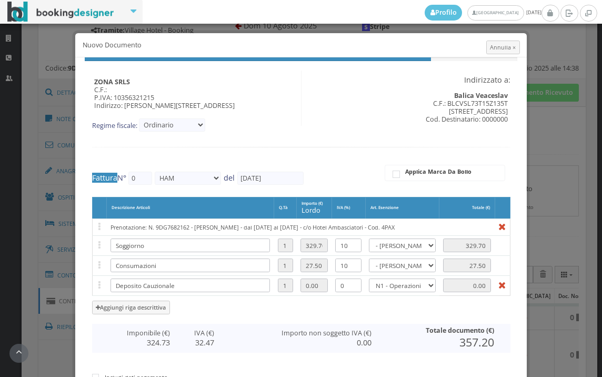
type input "440"
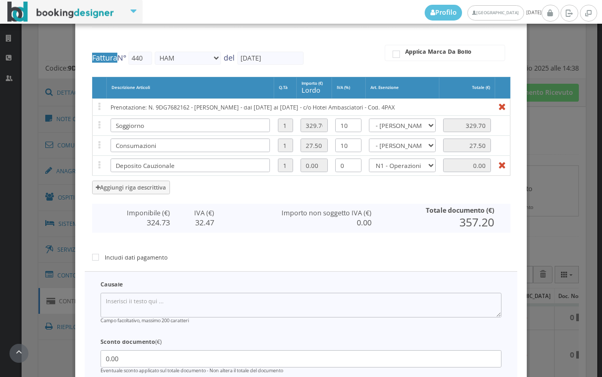
scroll to position [217, 0]
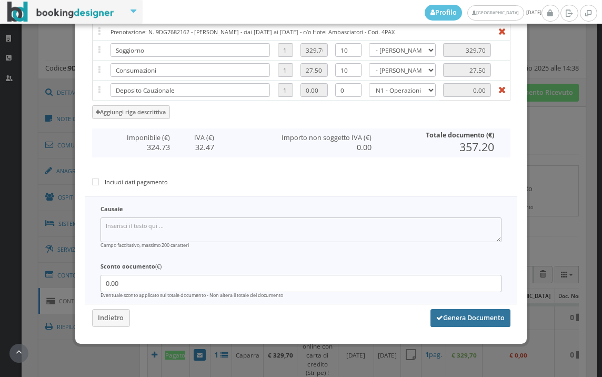
click at [454, 323] on button "Genera Documento" at bounding box center [471, 318] width 80 height 18
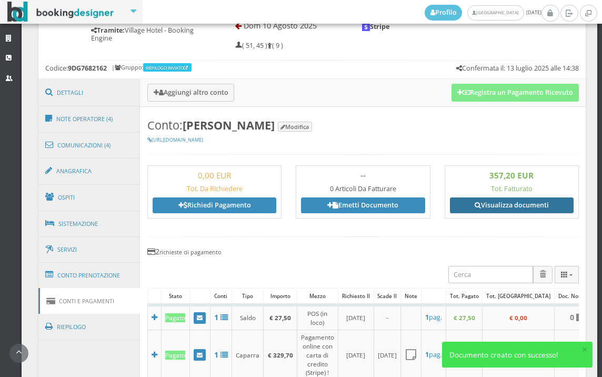
click at [502, 206] on link "Visualizza documenti" at bounding box center [512, 205] width 124 height 16
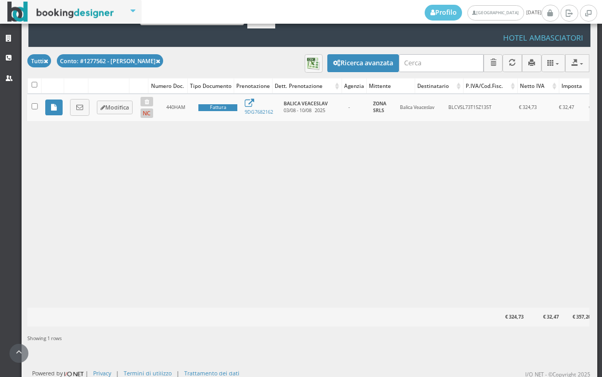
scroll to position [59, 0]
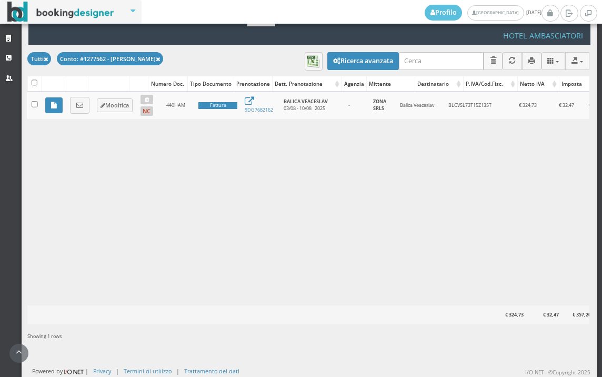
click at [75, 102] on link at bounding box center [79, 105] width 19 height 17
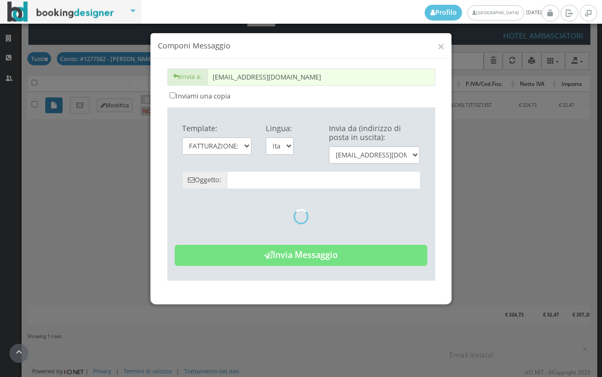
type input "Copia di cortesia: Fattura da ZONA SRLS - n. 440HAM del [DATE]"
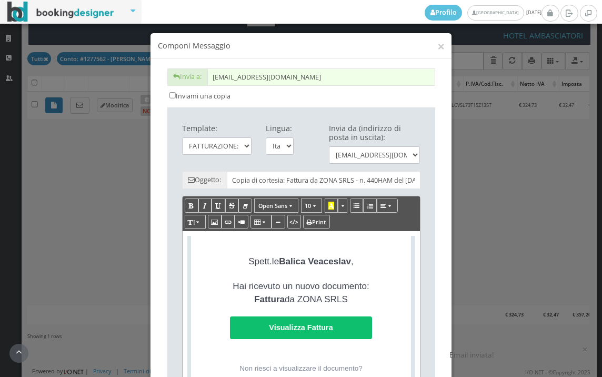
scroll to position [245, 0]
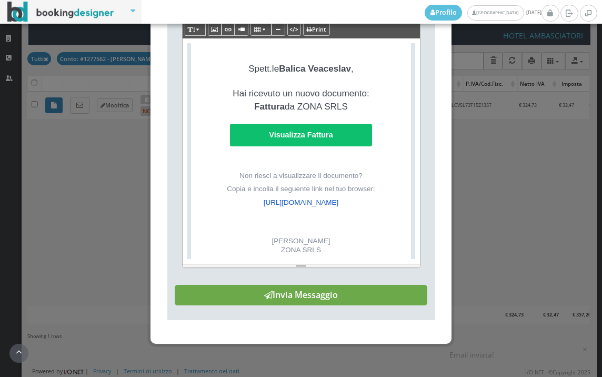
click at [310, 297] on button "Invia Messaggio" at bounding box center [301, 295] width 253 height 21
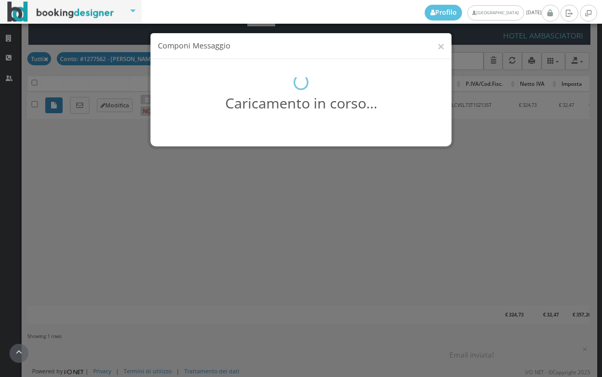
scroll to position [0, 0]
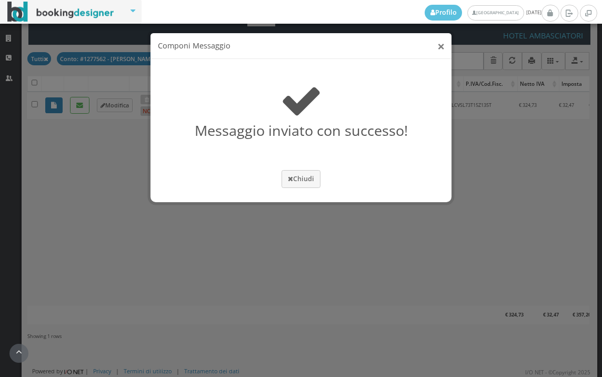
click at [442, 48] on button "×" at bounding box center [441, 45] width 7 height 13
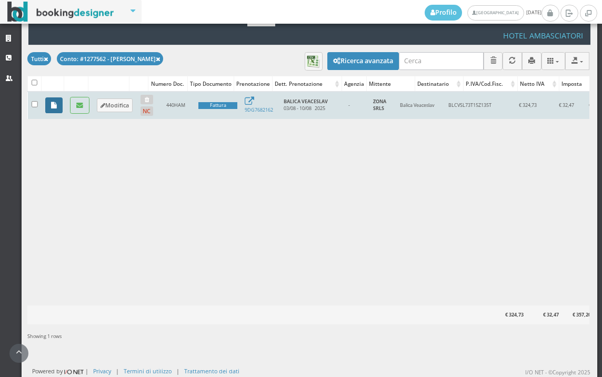
click at [54, 107] on icon at bounding box center [54, 105] width 6 height 7
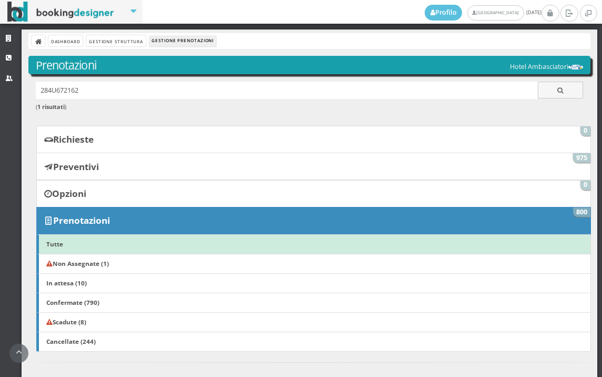
scroll to position [239, 0]
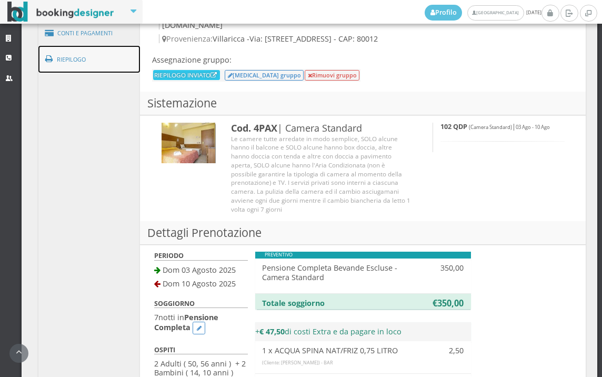
click at [110, 60] on link "Riepilogo" at bounding box center [89, 59] width 102 height 27
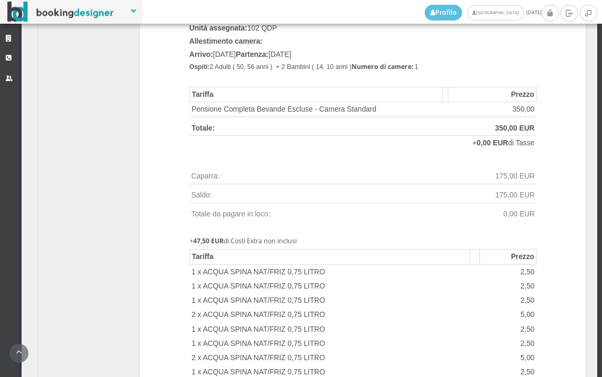
scroll to position [824, 0]
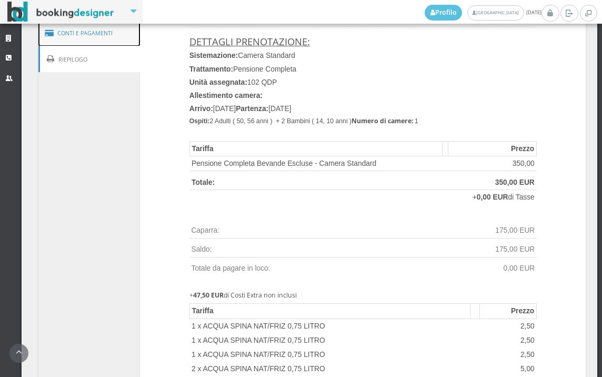
click at [99, 39] on link "Conti e Pagamenti" at bounding box center [89, 33] width 102 height 27
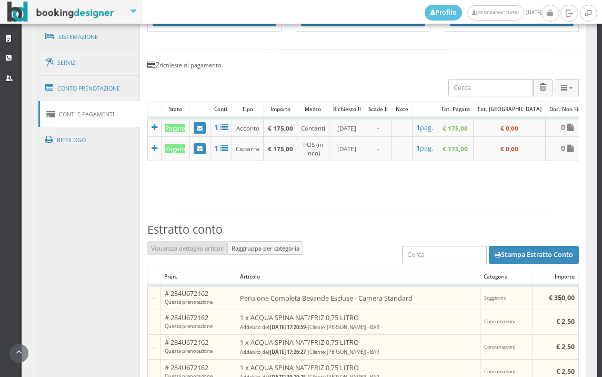
scroll to position [649, 0]
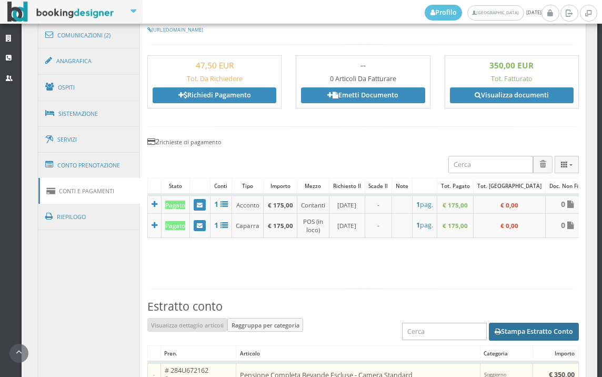
click at [523, 339] on button "Stampa Estratto Conto" at bounding box center [534, 332] width 90 height 18
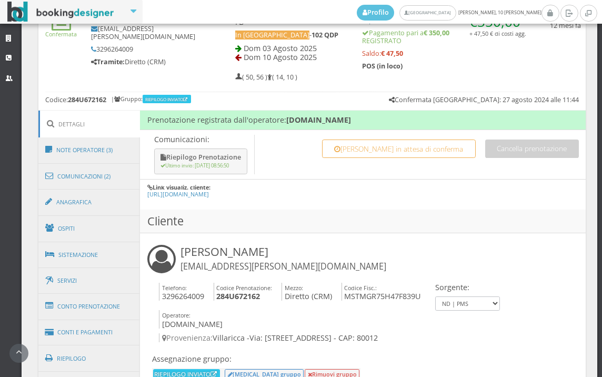
scroll to position [527, 0]
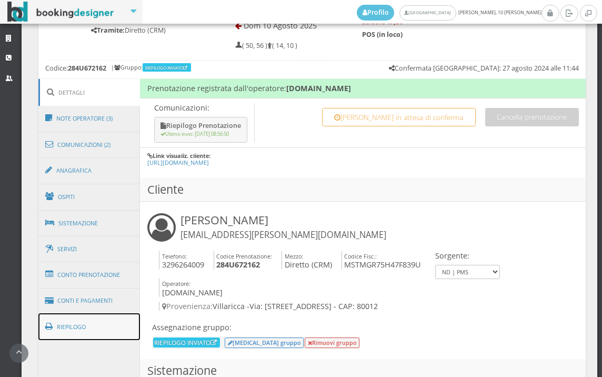
click at [107, 324] on link "Riepilogo" at bounding box center [89, 326] width 102 height 27
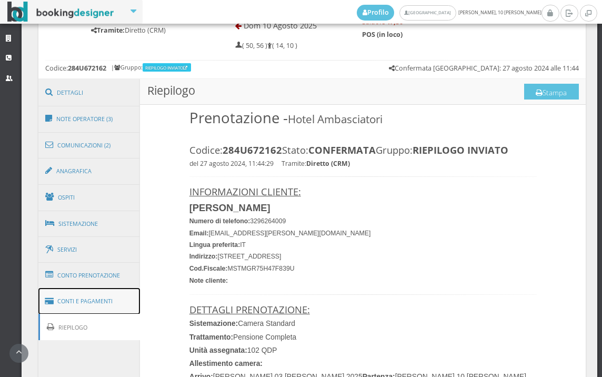
click at [113, 297] on link "Conti e Pagamenti" at bounding box center [89, 301] width 102 height 27
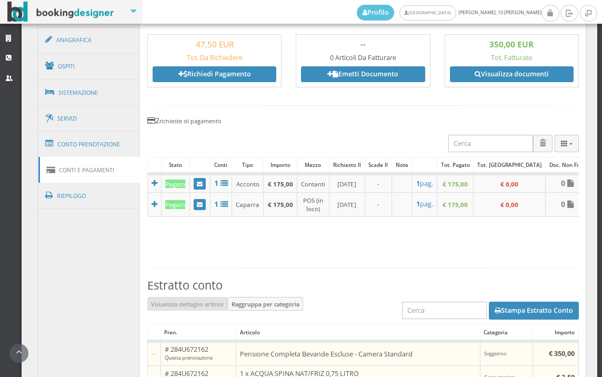
scroll to position [760, 0]
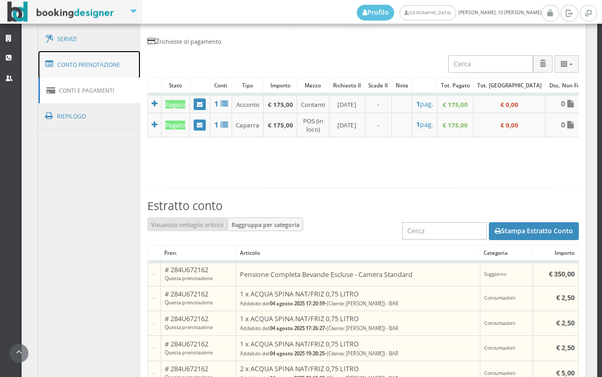
click at [103, 68] on link "Conto Prenotazione" at bounding box center [89, 64] width 102 height 27
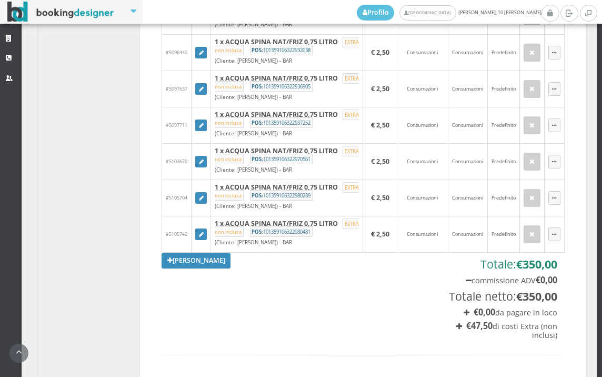
scroll to position [1170, 0]
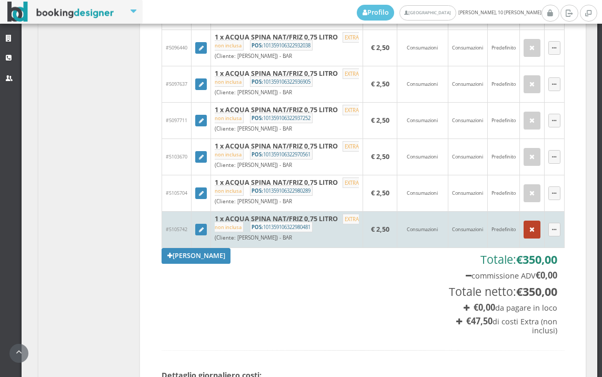
click at [530, 233] on icon "button" at bounding box center [532, 229] width 5 height 7
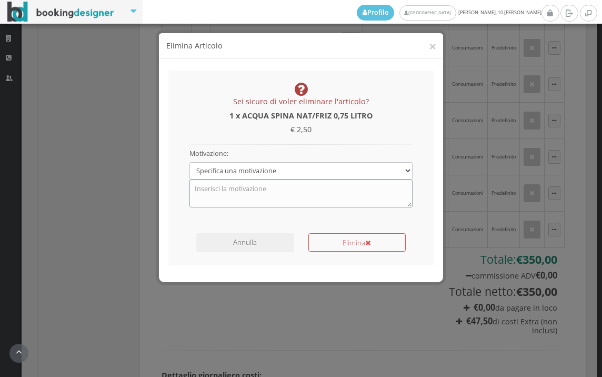
click at [276, 189] on textarea at bounding box center [302, 193] width 224 height 27
type textarea "INSERITA IN [GEOGRAPHIC_DATA]"
click at [359, 238] on button "Elimina" at bounding box center [357, 242] width 97 height 18
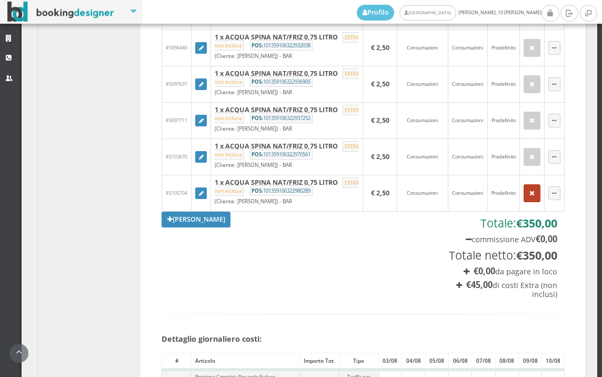
click at [530, 197] on icon "button" at bounding box center [532, 193] width 5 height 7
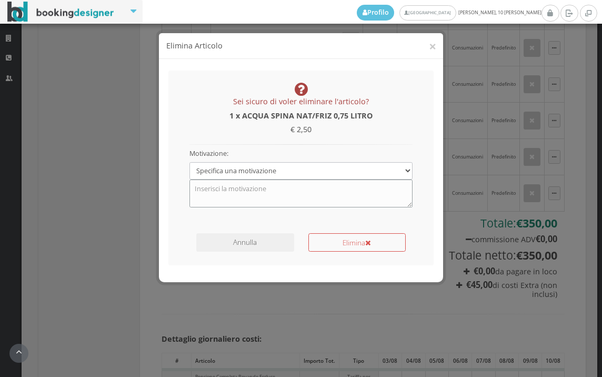
click at [255, 185] on textarea at bounding box center [302, 193] width 224 height 27
type textarea "INSERITA IN [GEOGRAPHIC_DATA]"
click at [335, 244] on button "Elimina" at bounding box center [357, 242] width 97 height 18
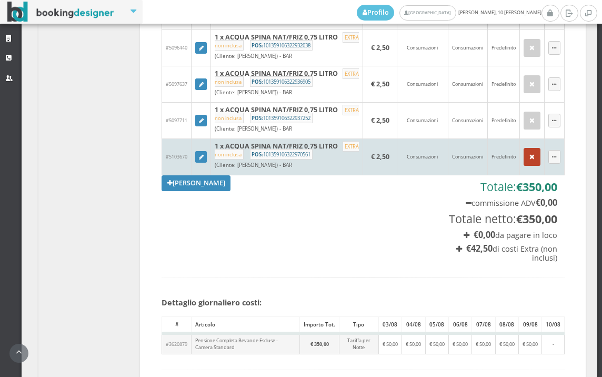
click at [530, 161] on icon "button" at bounding box center [532, 157] width 5 height 7
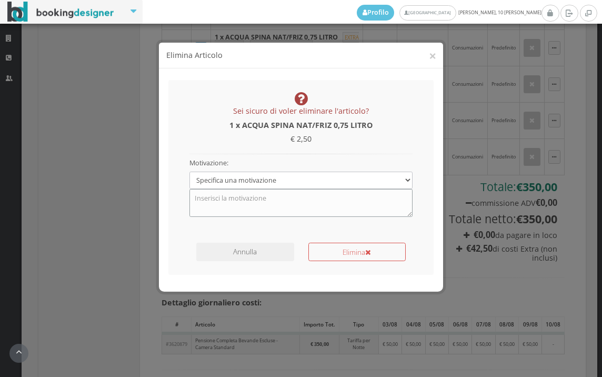
click at [260, 196] on textarea at bounding box center [302, 193] width 224 height 27
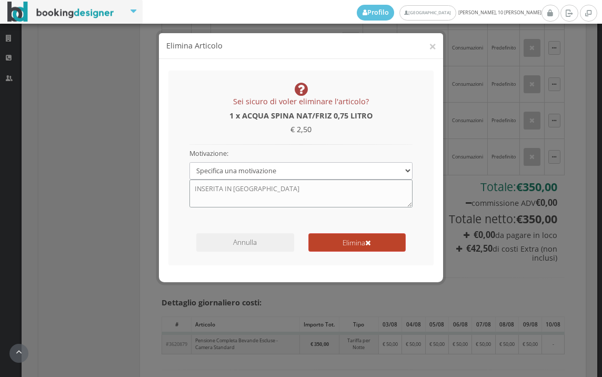
type textarea "INSERITA IN [GEOGRAPHIC_DATA]"
click at [359, 236] on button "Elimina" at bounding box center [357, 242] width 97 height 18
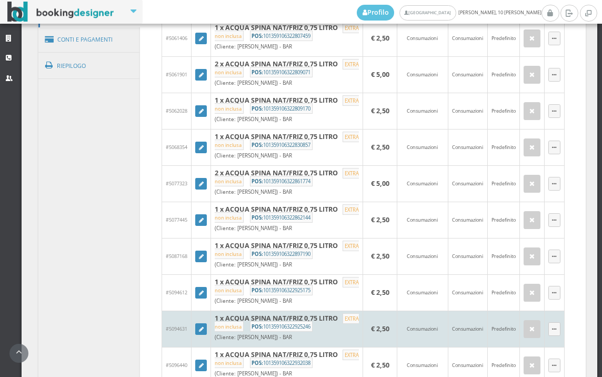
scroll to position [877, 0]
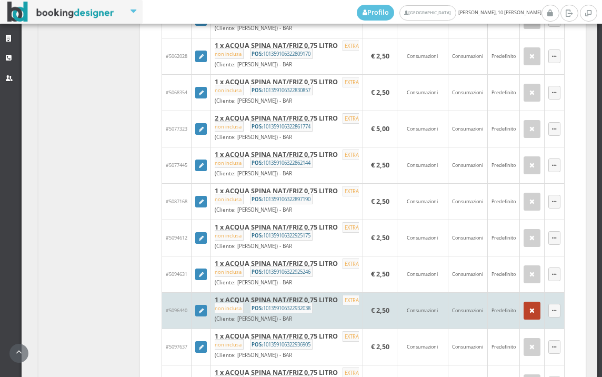
click at [530, 314] on icon "button" at bounding box center [532, 311] width 5 height 7
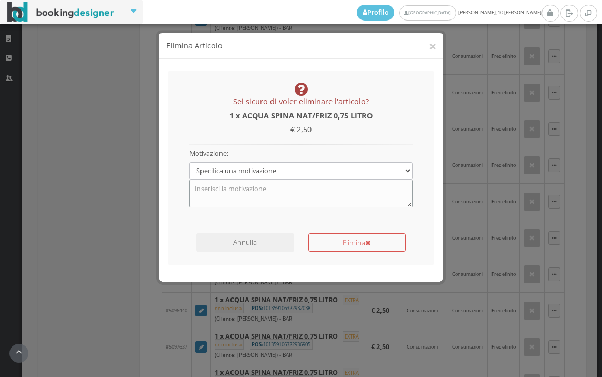
click at [256, 199] on textarea at bounding box center [302, 193] width 224 height 27
type textarea "INSERITA IN [GEOGRAPHIC_DATA]"
click at [363, 244] on button "Elimina" at bounding box center [357, 242] width 97 height 18
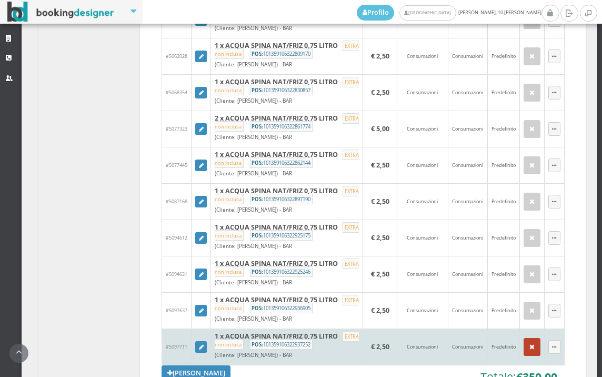
click at [530, 351] on icon "button" at bounding box center [532, 347] width 5 height 7
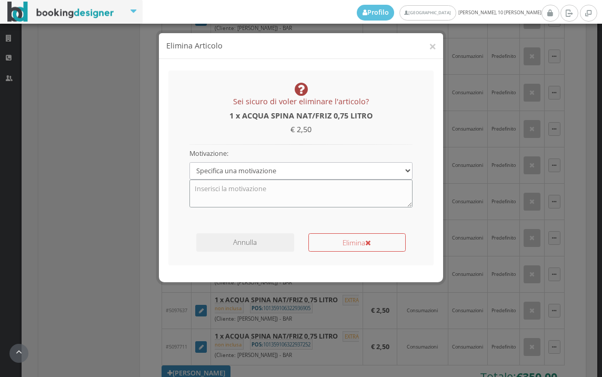
click at [294, 198] on textarea at bounding box center [302, 193] width 224 height 27
type textarea "INSERITA IN [GEOGRAPHIC_DATA]"
click at [359, 249] on button "Elimina" at bounding box center [357, 242] width 97 height 18
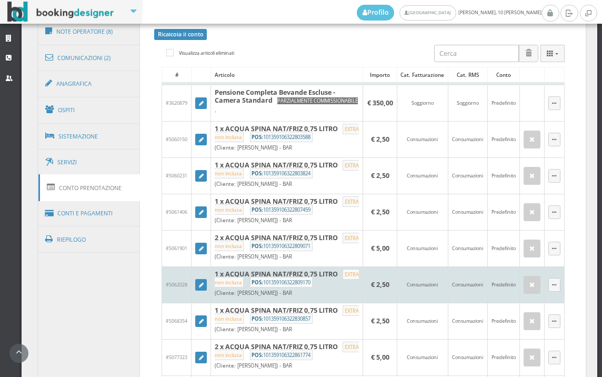
scroll to position [527, 0]
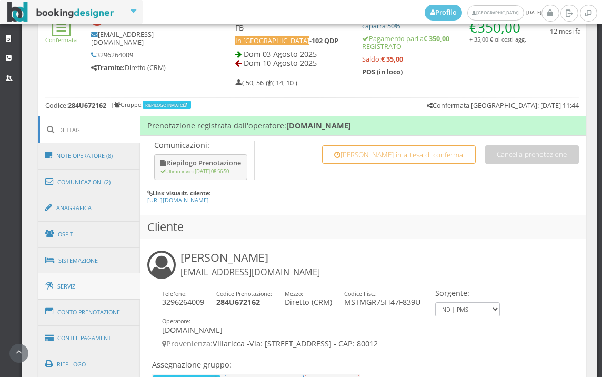
scroll to position [527, 0]
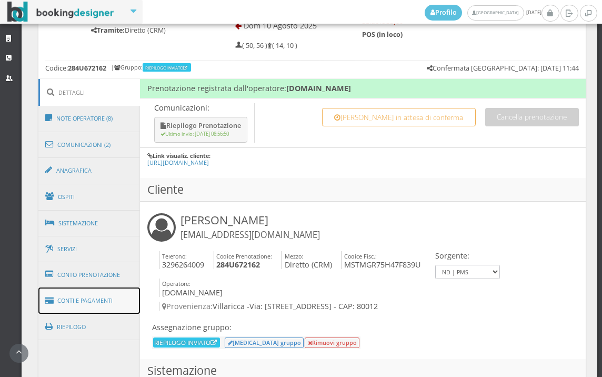
click at [125, 300] on link "Conti e Pagamenti" at bounding box center [89, 301] width 102 height 27
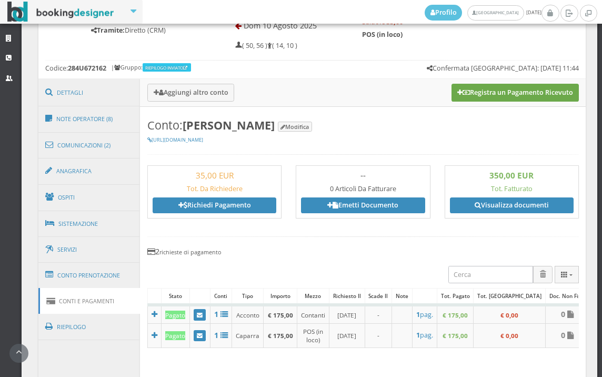
click at [505, 86] on button "Registra un Pagamento Ricevuto" at bounding box center [515, 93] width 127 height 18
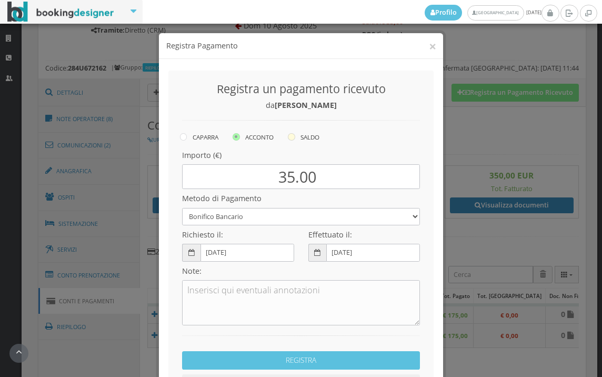
click at [289, 137] on icon at bounding box center [291, 136] width 7 height 7
radio input "true"
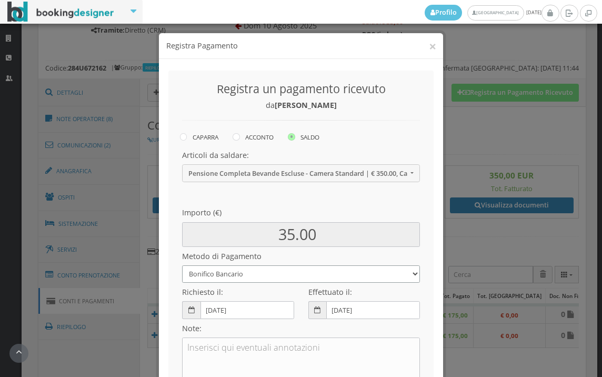
click at [220, 275] on select "Bonifico Bancario BONIFICO SUM UP Contanti Assegno Bancario Assegno Circolare V…" at bounding box center [301, 273] width 238 height 17
select select
click at [182, 265] on select "Bonifico Bancario BONIFICO SUM UP Contanti Assegno Bancario Assegno Circolare V…" at bounding box center [301, 273] width 238 height 17
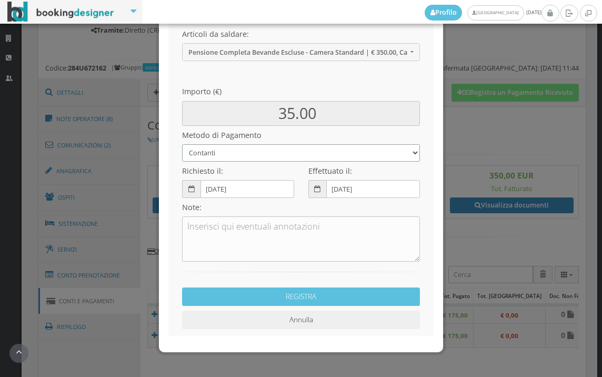
scroll to position [144, 0]
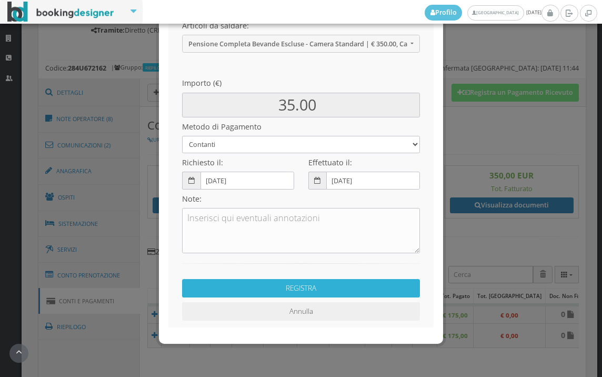
click at [275, 291] on button "REGISTRA" at bounding box center [301, 288] width 238 height 18
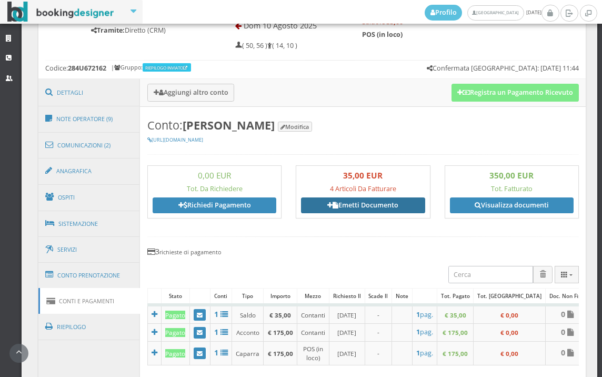
click at [362, 205] on link "Emetti Documento" at bounding box center [363, 205] width 124 height 16
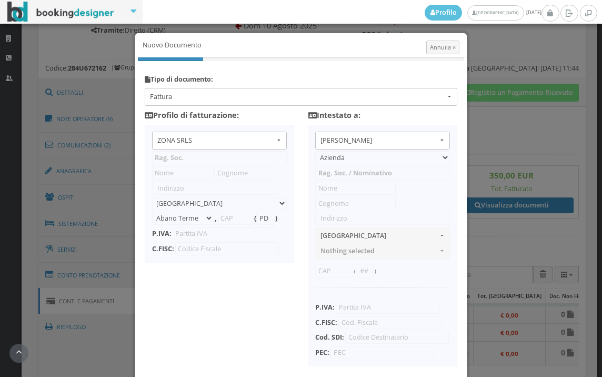
type input "ZONA SRLS"
type input "Vico V Durante, 8"
select select "Frattamaggiore"
type input "80027"
type input "NA"
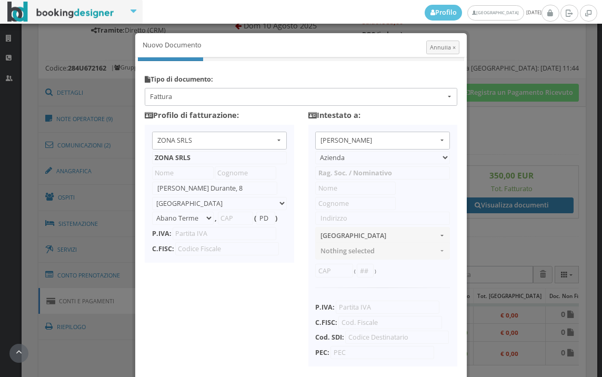
type input "10356321215"
type input "Mariagrazia"
type input "Mistretta"
type input "VIALE SPAGNA 12"
select select "VILLARICCA"
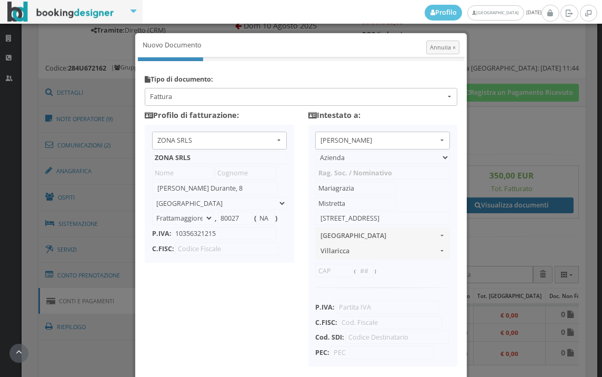
type input "80010"
type input "NA"
type input "MSTMGR75H47F839U"
type input "0000000"
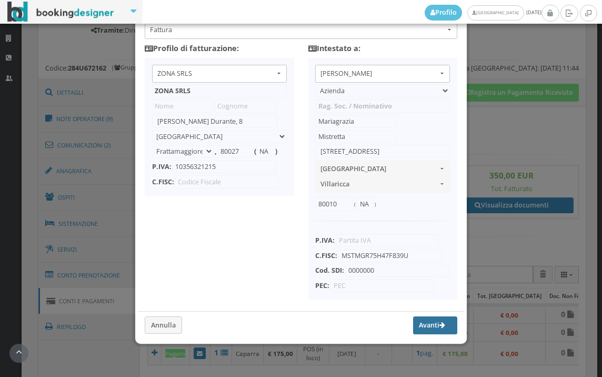
click at [414, 322] on button "Avanti" at bounding box center [435, 326] width 44 height 18
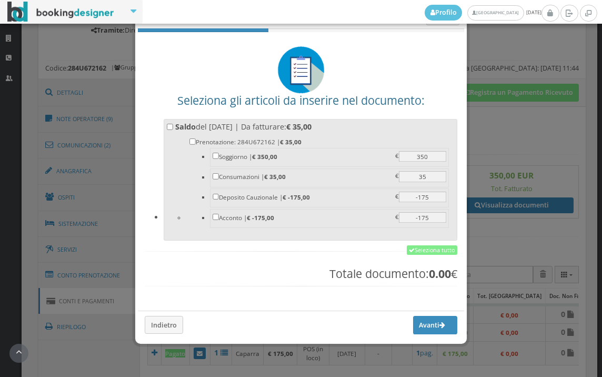
scroll to position [32, 0]
click at [433, 253] on link "Seleziona tutto" at bounding box center [432, 249] width 51 height 9
checkbox input "true"
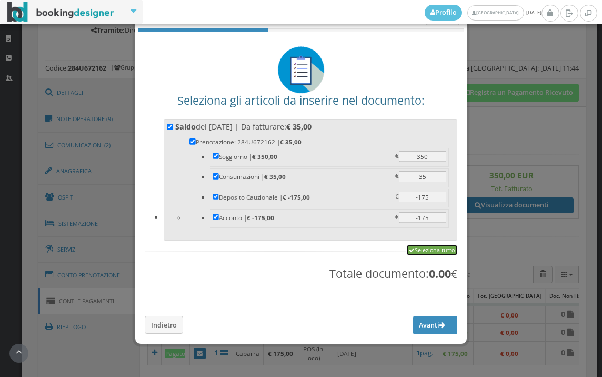
checkbox input "true"
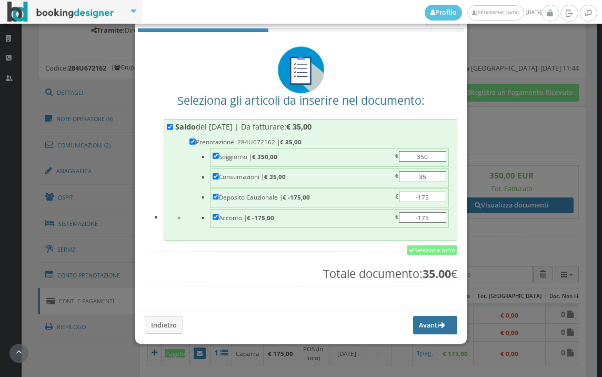
click at [414, 324] on button "Avanti" at bounding box center [435, 325] width 44 height 18
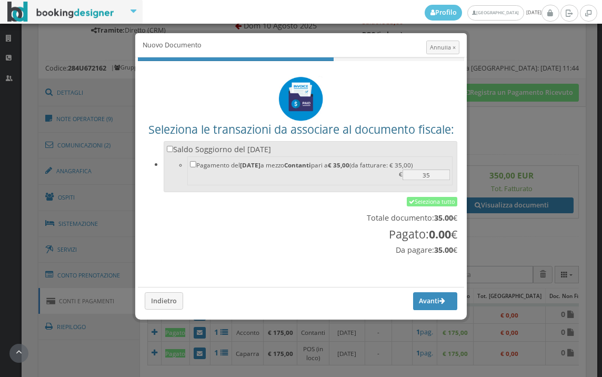
scroll to position [0, 0]
click at [427, 199] on link "Seleziona tutto" at bounding box center [432, 201] width 51 height 9
checkbox input "true"
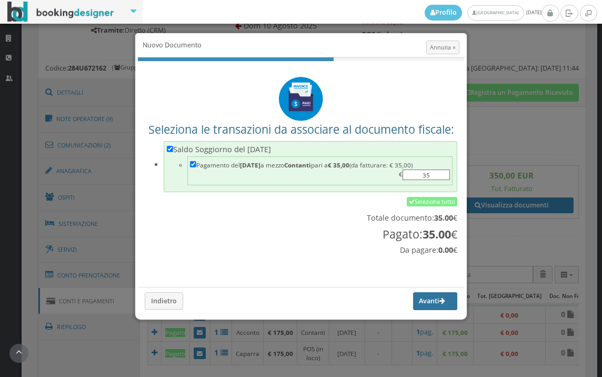
click at [421, 305] on button "Avanti" at bounding box center [435, 301] width 44 height 18
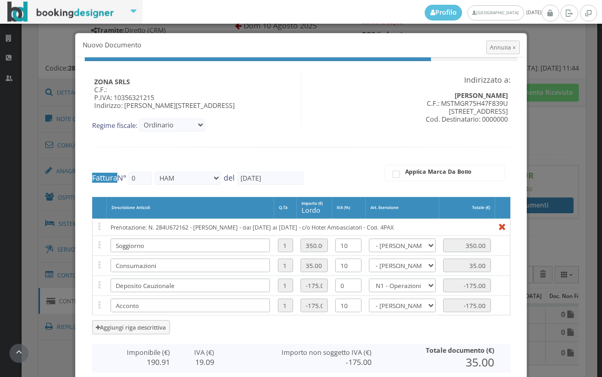
click at [461, 321] on table "Descrizione Articoli Q.tà Importo (€) lordo IVA (%) Art. Esenzione Totale (€) P…" at bounding box center [301, 265] width 419 height 137
click at [462, 327] on table "Descrizione Articoli Q.tà Importo (€) lordo IVA (%) Art. Esenzione Totale (€) P…" at bounding box center [301, 265] width 419 height 137
type input "441"
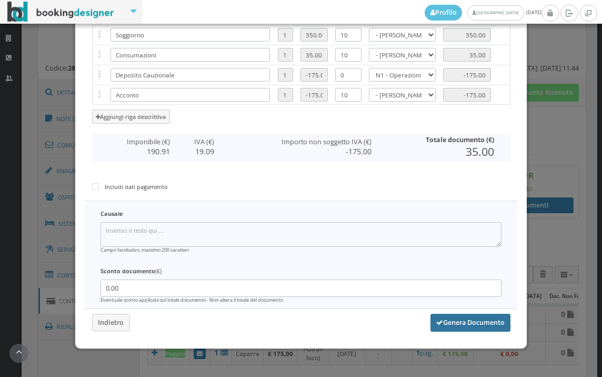
click at [453, 323] on button "Genera Documento" at bounding box center [471, 323] width 80 height 18
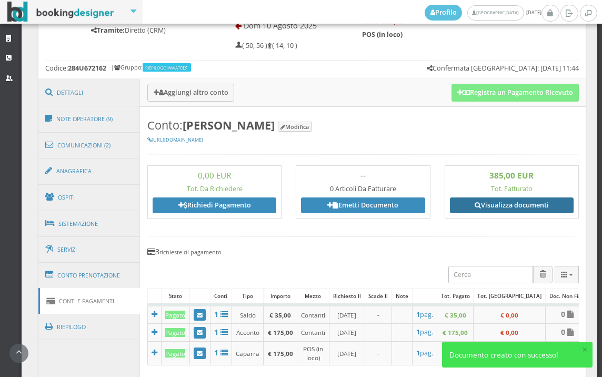
click at [505, 203] on link "Visualizza documenti" at bounding box center [512, 205] width 124 height 16
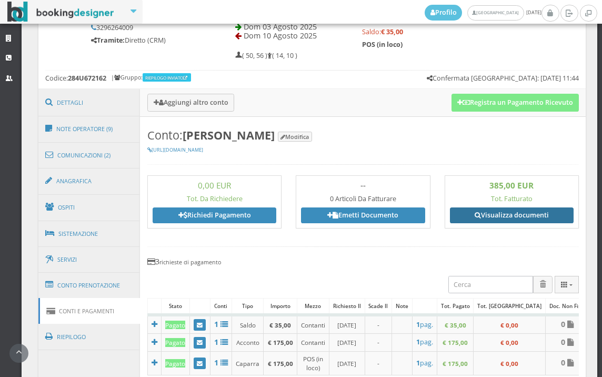
scroll to position [527, 0]
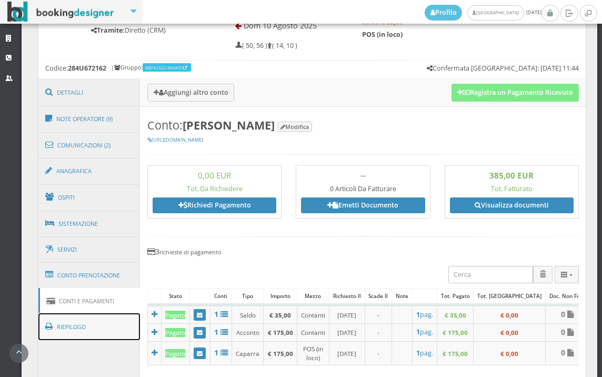
click at [86, 324] on link "Riepilogo" at bounding box center [89, 326] width 102 height 27
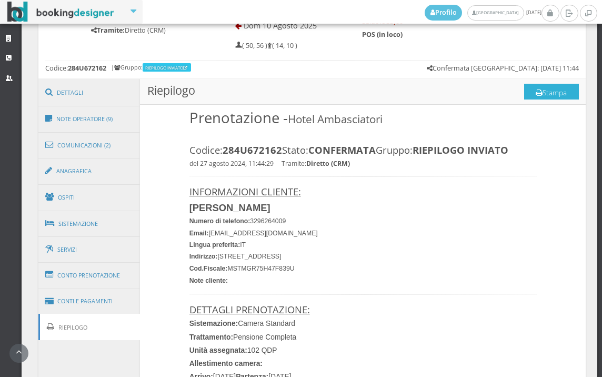
click at [545, 88] on button "Stampa" at bounding box center [552, 92] width 55 height 16
click at [547, 94] on button "Stampa" at bounding box center [552, 92] width 55 height 16
click at [533, 92] on button "Stampa" at bounding box center [552, 92] width 55 height 16
click at [102, 276] on link "Conto Prenotazione" at bounding box center [89, 275] width 102 height 27
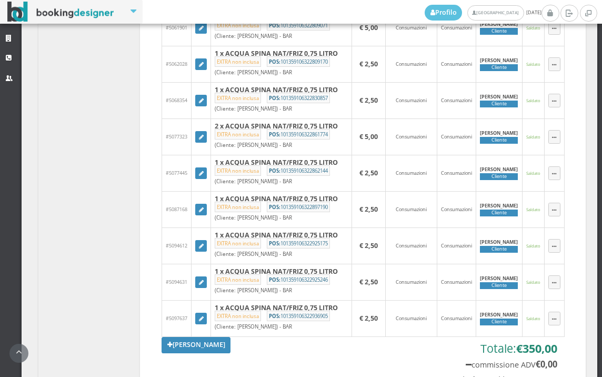
scroll to position [702, 0]
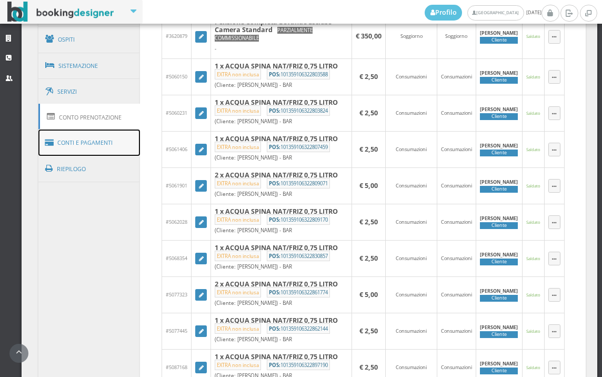
click at [79, 145] on link "Conti e Pagamenti" at bounding box center [89, 143] width 102 height 27
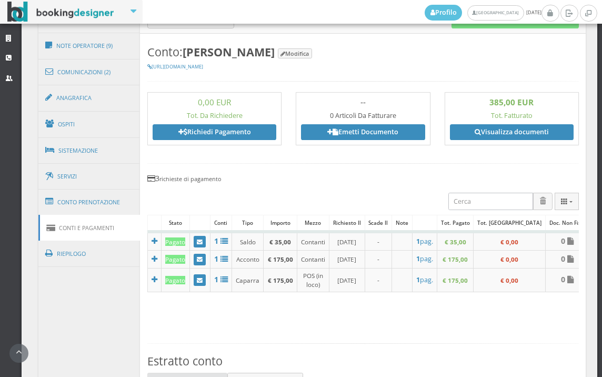
scroll to position [468, 0]
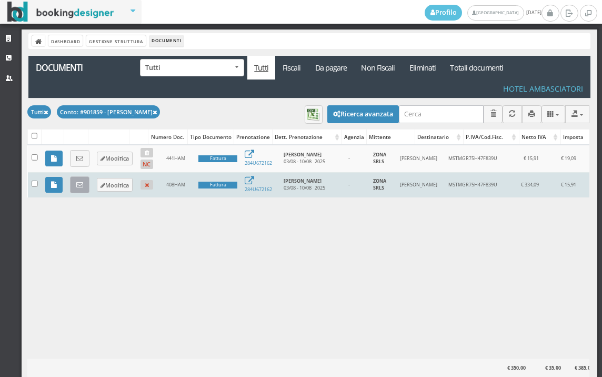
click at [80, 186] on icon at bounding box center [79, 185] width 7 height 7
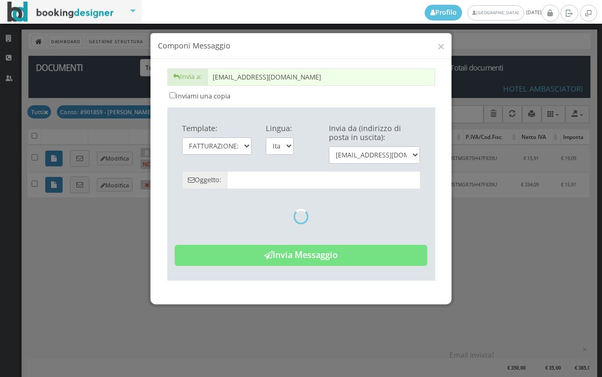
type input "Copia di cortesia: Fattura da ZONA SRLS - n. 408HAM del [DATE]"
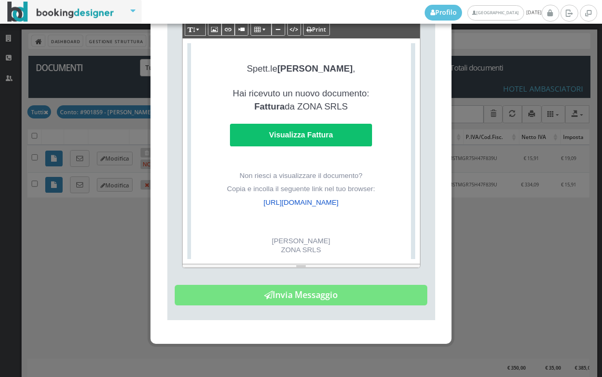
scroll to position [234, 0]
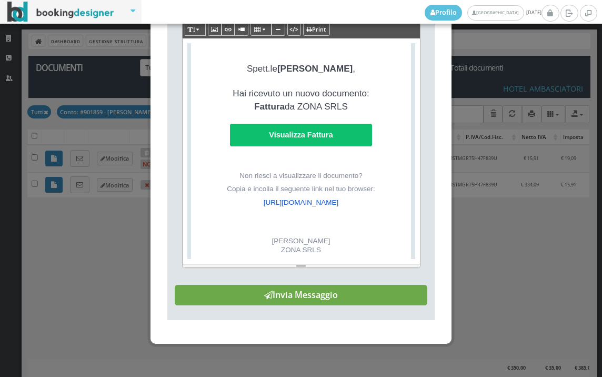
click at [318, 300] on button "Invia Messaggio" at bounding box center [301, 295] width 253 height 21
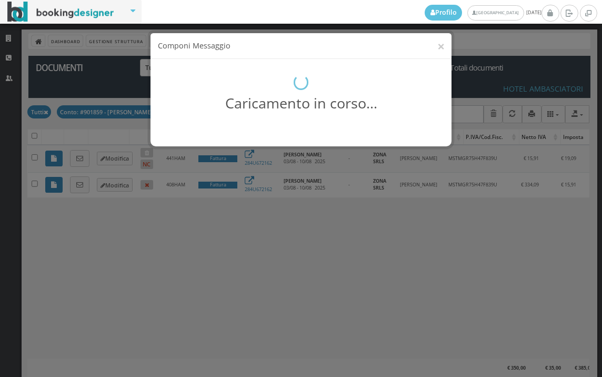
scroll to position [0, 0]
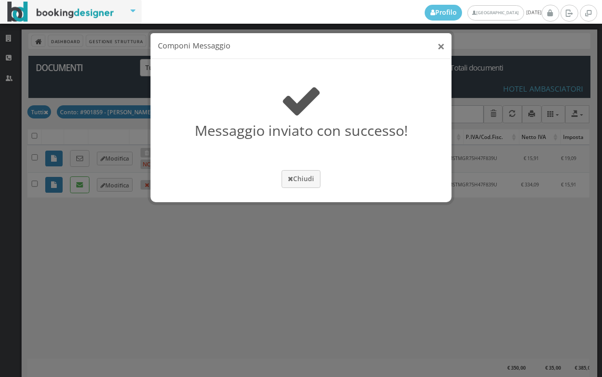
click at [439, 48] on button "×" at bounding box center [441, 45] width 7 height 13
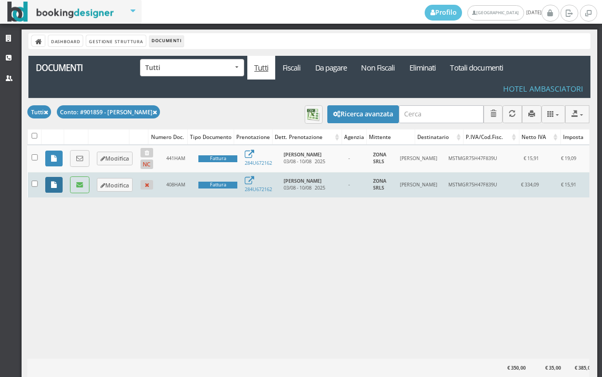
click at [52, 183] on icon at bounding box center [54, 185] width 6 height 7
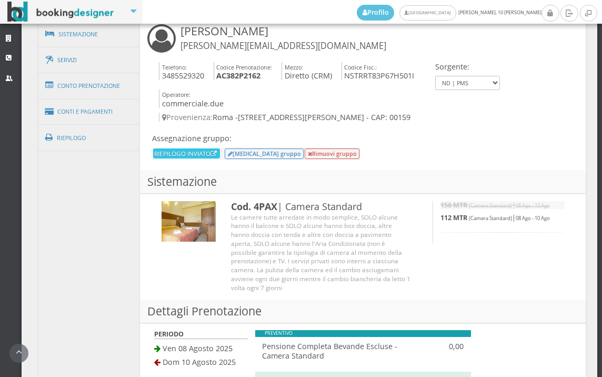
scroll to position [702, 0]
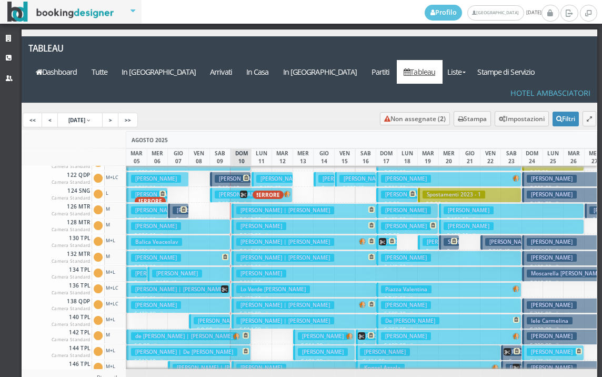
scroll to position [158, 0]
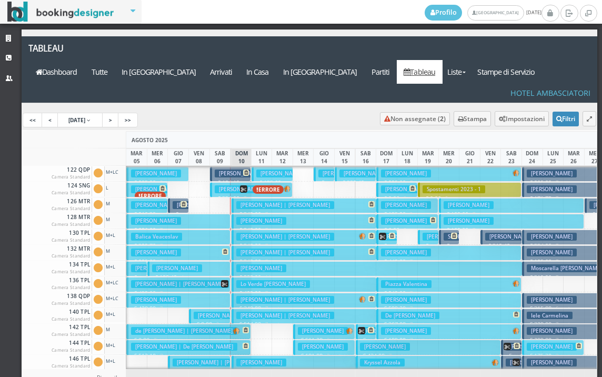
click at [213, 312] on h3 "[PERSON_NAME]" at bounding box center [219, 316] width 50 height 8
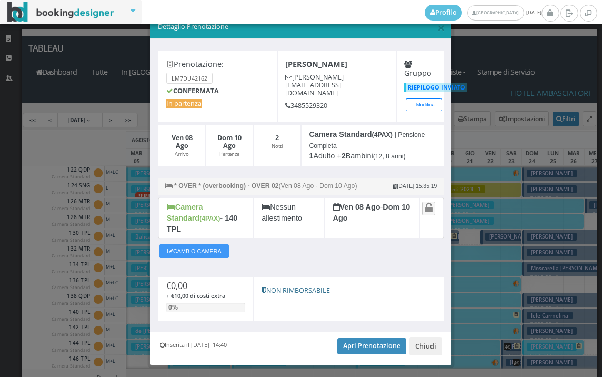
scroll to position [32, 0]
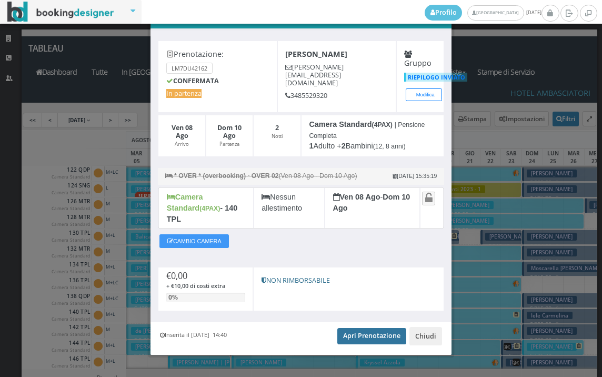
click at [367, 328] on link "Apri Prenotazione" at bounding box center [372, 336] width 69 height 16
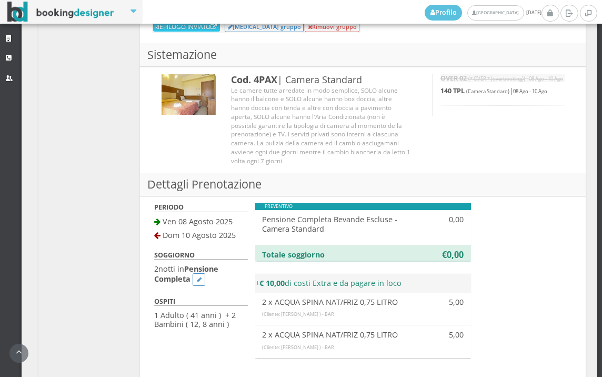
scroll to position [585, 0]
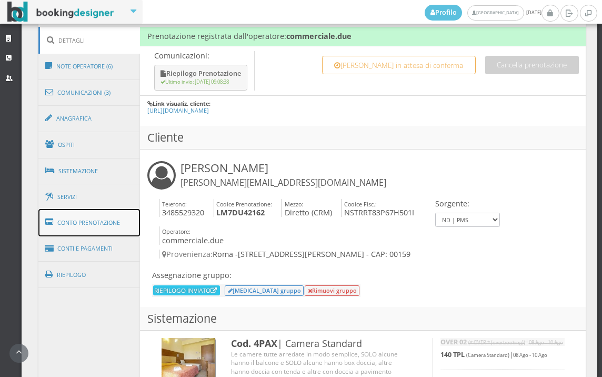
click at [84, 219] on link "Conto Prenotazione" at bounding box center [89, 222] width 102 height 27
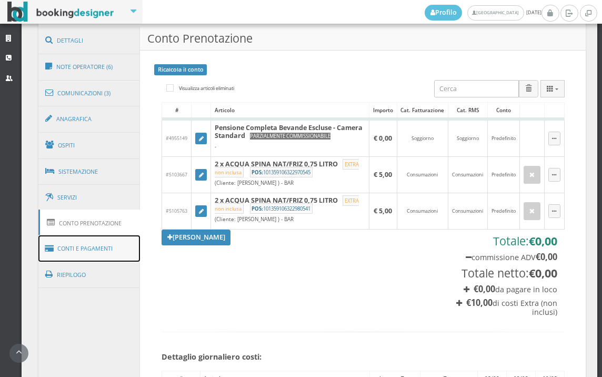
click at [116, 248] on link "Conti e Pagamenti" at bounding box center [89, 248] width 102 height 27
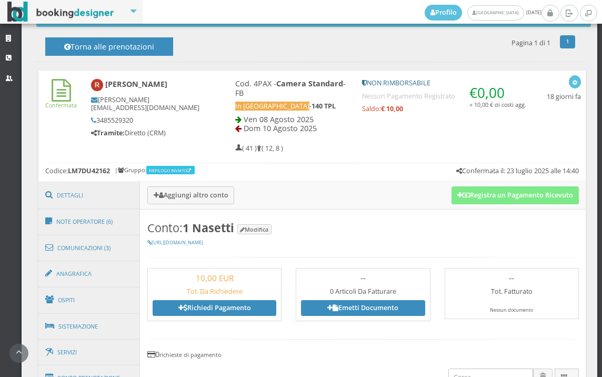
scroll to position [409, 0]
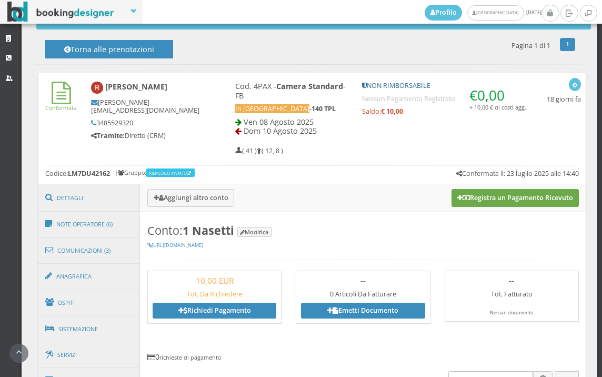
click at [524, 202] on button "Registra un Pagamento Ricevuto" at bounding box center [515, 198] width 127 height 18
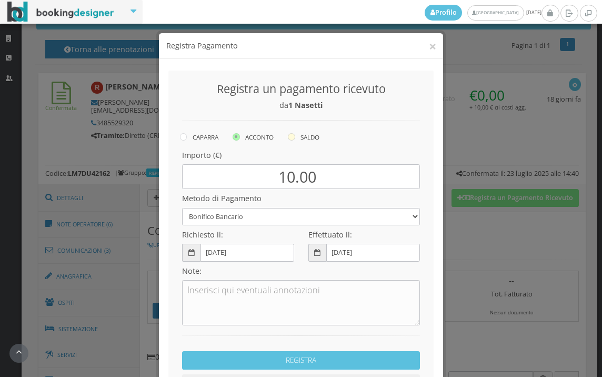
click at [290, 135] on icon at bounding box center [291, 136] width 7 height 7
radio input "true"
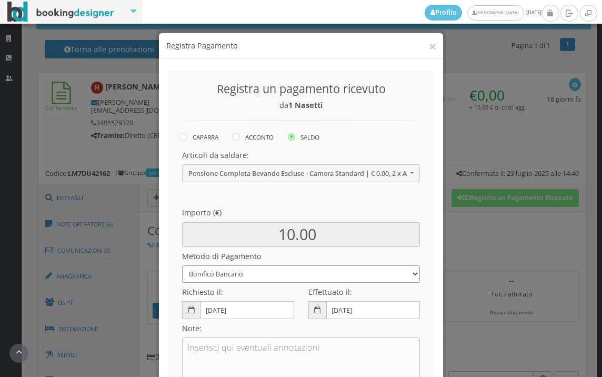
click at [242, 279] on select "Bonifico Bancario BONIFICO SUM UP Contanti Assegno Bancario Assegno Circolare V…" at bounding box center [301, 273] width 238 height 17
click at [182, 265] on select "Bonifico Bancario BONIFICO SUM UP Contanti Assegno Bancario Assegno Circolare V…" at bounding box center [301, 273] width 238 height 17
click at [252, 274] on select "Bonifico Bancario BONIFICO SUM UP Contanti Assegno Bancario Assegno Circolare V…" at bounding box center [301, 273] width 238 height 17
select select
click at [182, 265] on select "Bonifico Bancario BONIFICO SUM UP Contanti Assegno Bancario Assegno Circolare V…" at bounding box center [301, 273] width 238 height 17
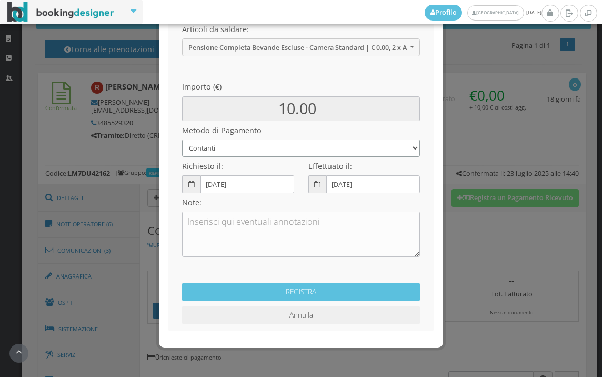
scroll to position [144, 0]
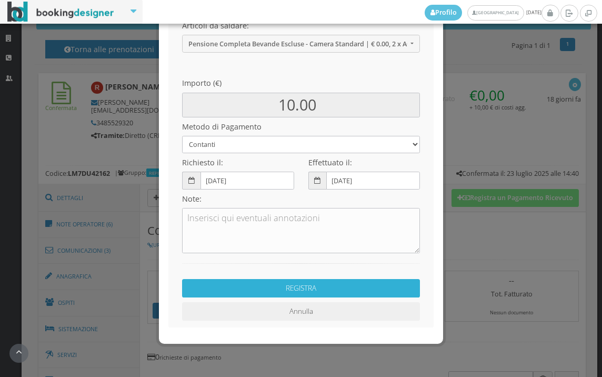
click at [302, 290] on button "REGISTRA" at bounding box center [301, 288] width 238 height 18
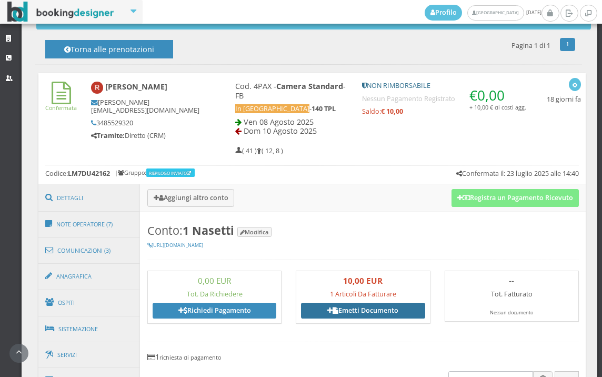
click at [368, 307] on link "Emetti Documento" at bounding box center [363, 311] width 124 height 16
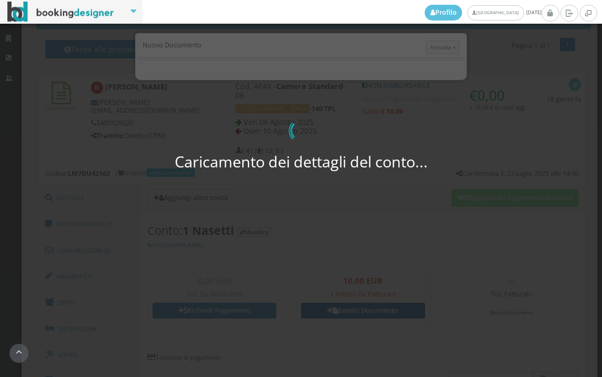
select select "PF"
select select "[GEOGRAPHIC_DATA]"
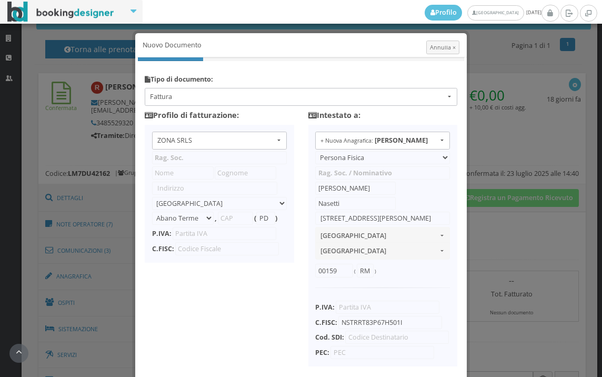
type input "ZONA SRLS"
type input "[PERSON_NAME] Durante, 8"
select select "Frattamaggiore"
type input "80027"
type input "NA"
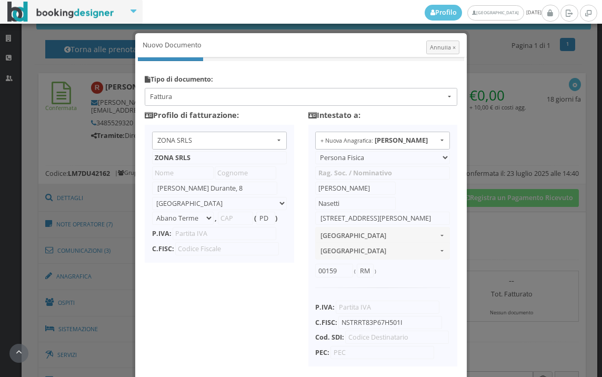
type input "10356321215"
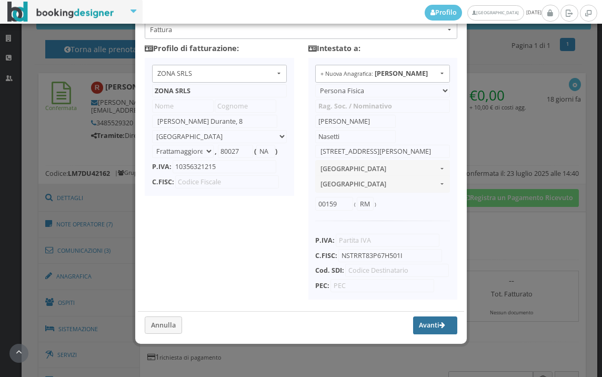
click at [419, 322] on button "Avanti" at bounding box center [435, 326] width 44 height 18
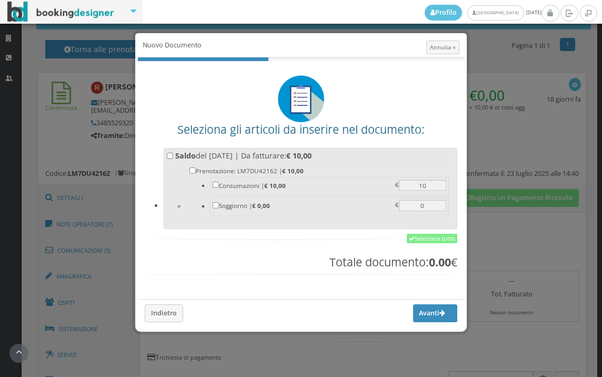
scroll to position [0, 0]
click at [436, 240] on link "Seleziona tutto" at bounding box center [432, 238] width 51 height 9
checkbox input "true"
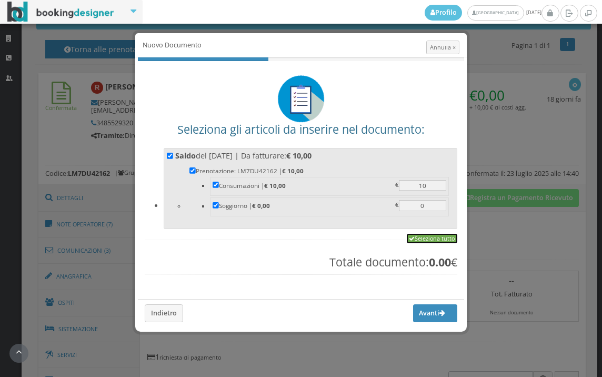
checkbox input "true"
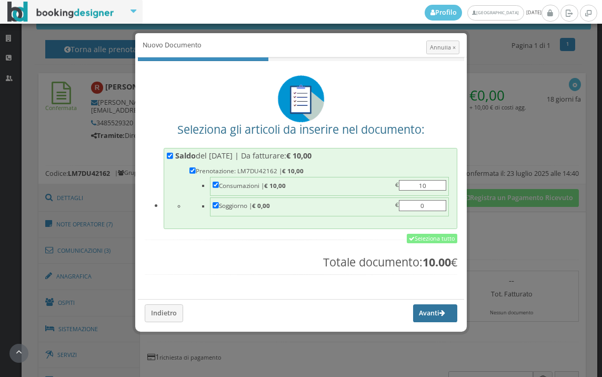
click at [427, 313] on button "Avanti" at bounding box center [435, 313] width 44 height 18
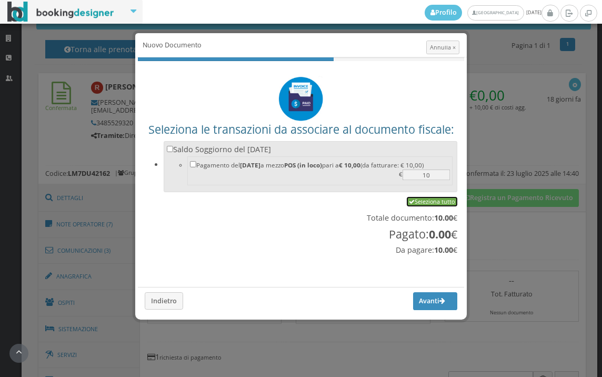
click at [417, 202] on link "Seleziona tutto" at bounding box center [432, 201] width 51 height 9
checkbox input "true"
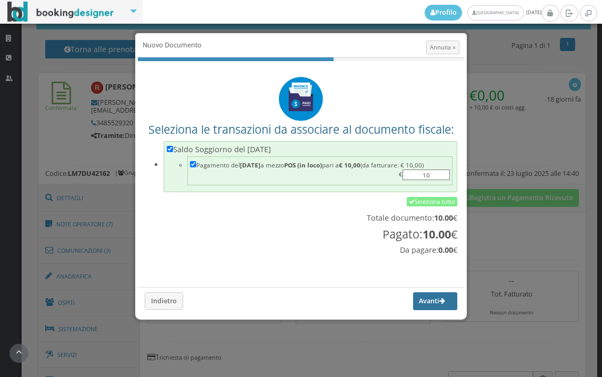
click at [419, 302] on button "Avanti" at bounding box center [435, 301] width 44 height 18
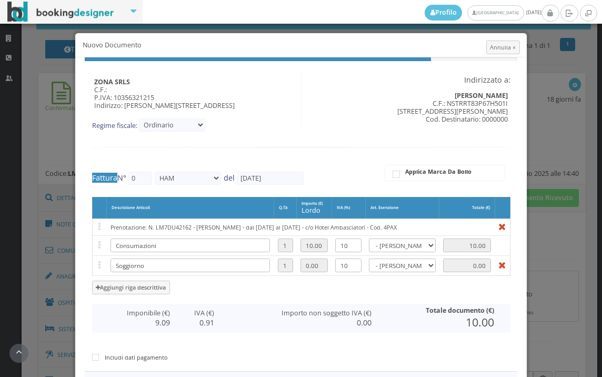
type input "442"
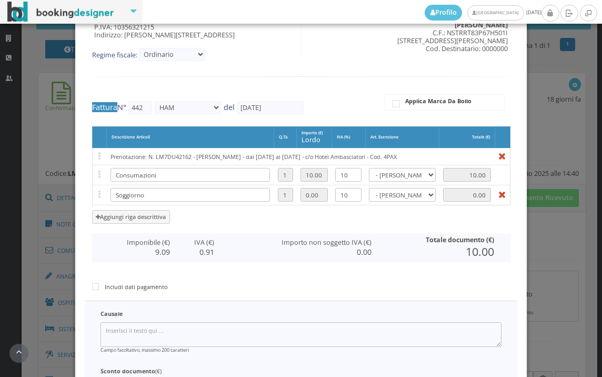
scroll to position [175, 0]
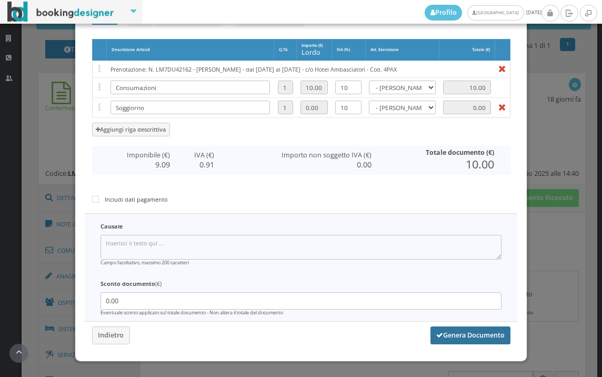
click at [464, 331] on button "Genera Documento" at bounding box center [471, 336] width 80 height 18
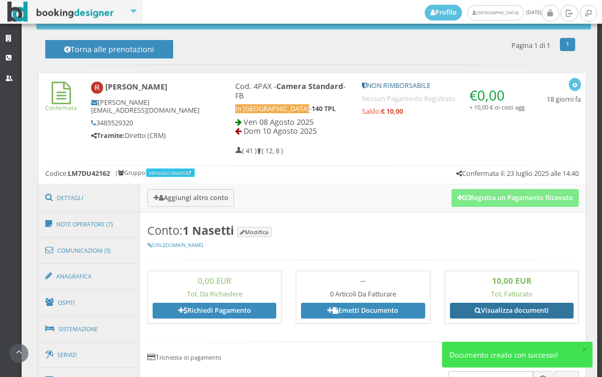
click at [498, 305] on link "Visualizza documenti" at bounding box center [512, 311] width 124 height 16
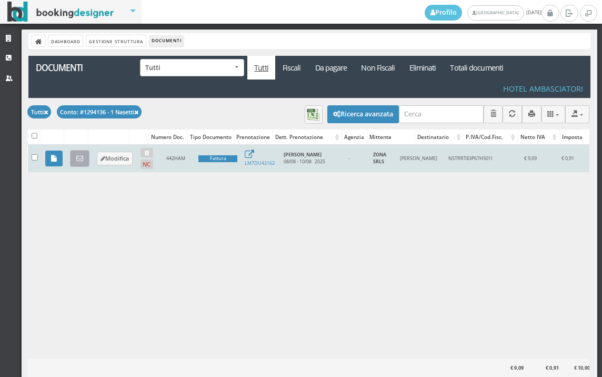
click at [78, 155] on icon at bounding box center [79, 158] width 7 height 7
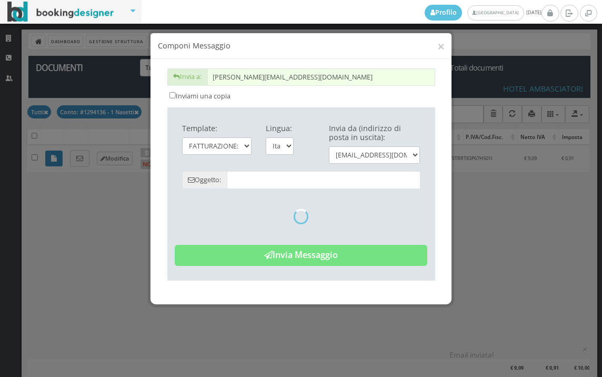
type input "Copia di cortesia: Fattura da ZONA SRLS - n. 442HAM del [DATE]"
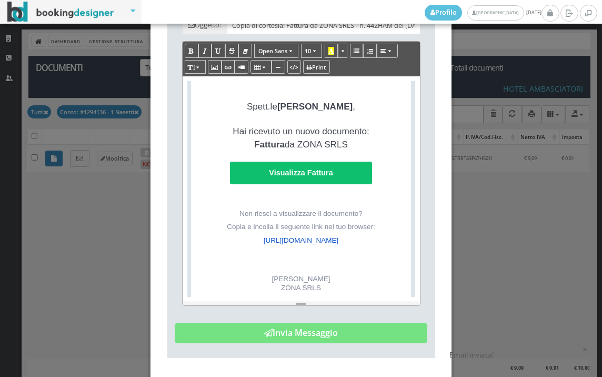
scroll to position [175, 0]
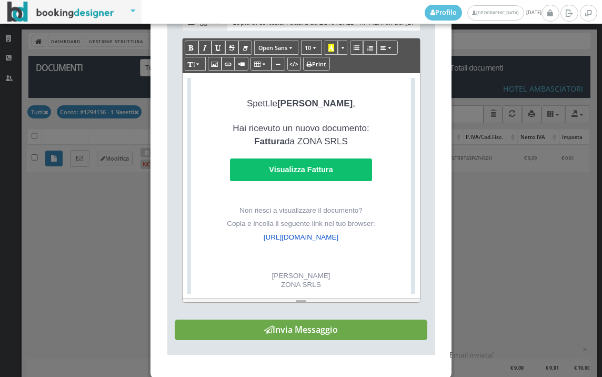
click at [323, 341] on button "Invia Messaggio" at bounding box center [301, 330] width 253 height 21
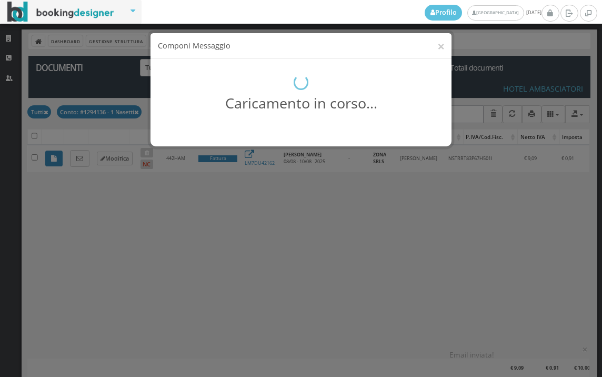
scroll to position [0, 0]
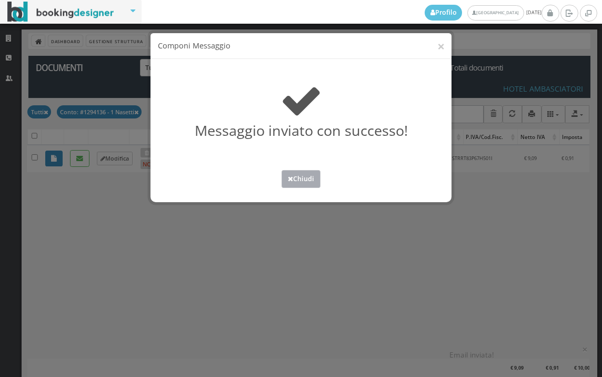
click at [294, 180] on button "Chiudi" at bounding box center [301, 178] width 39 height 17
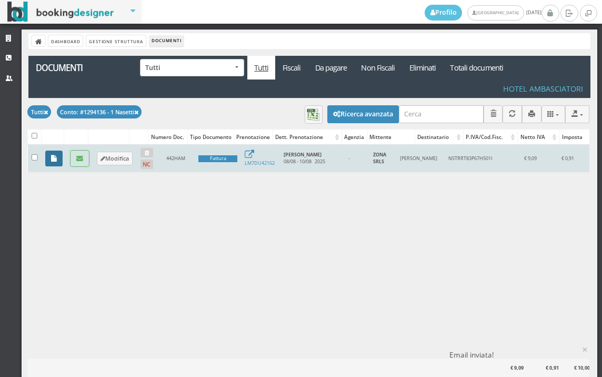
click at [54, 160] on icon at bounding box center [54, 158] width 6 height 7
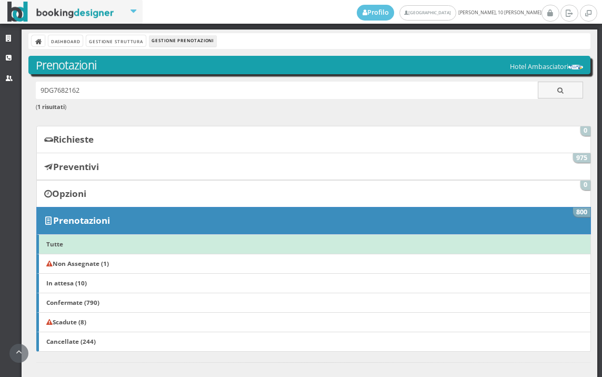
scroll to position [527, 0]
